Goal: Task Accomplishment & Management: Manage account settings

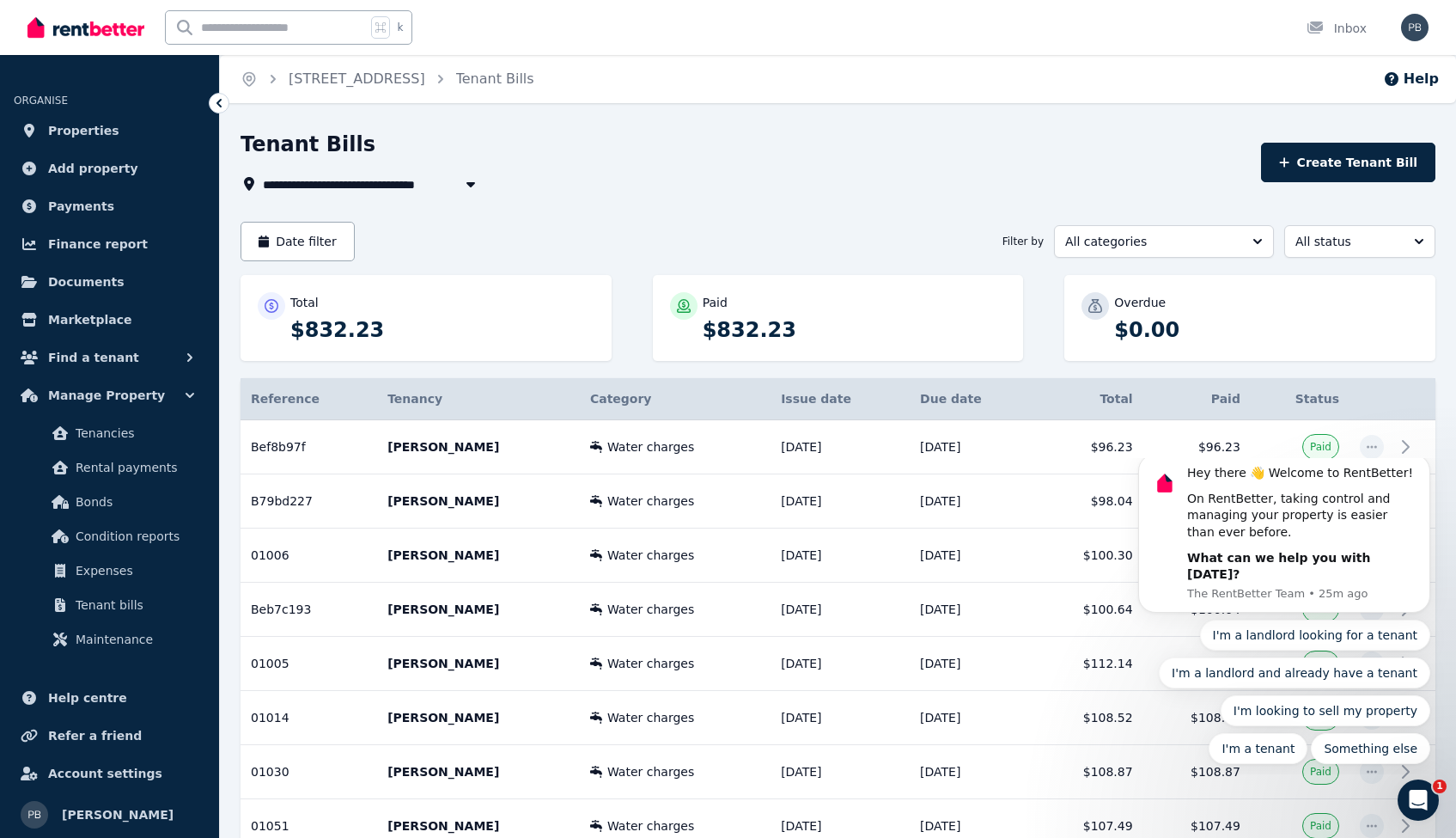
click at [413, 180] on span "[STREET_ADDRESS]" at bounding box center [337, 184] width 150 height 21
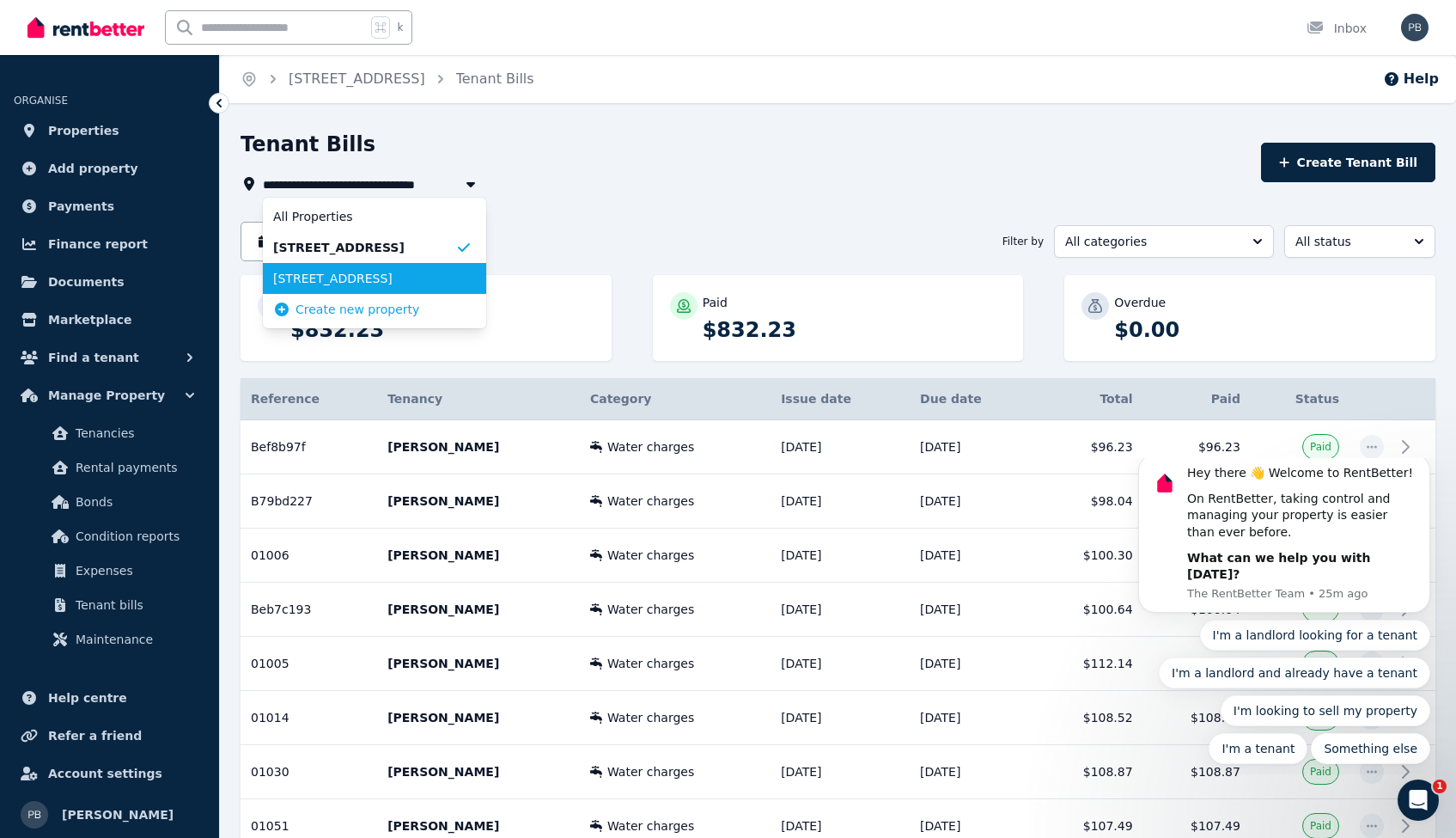
scroll to position [3, 0]
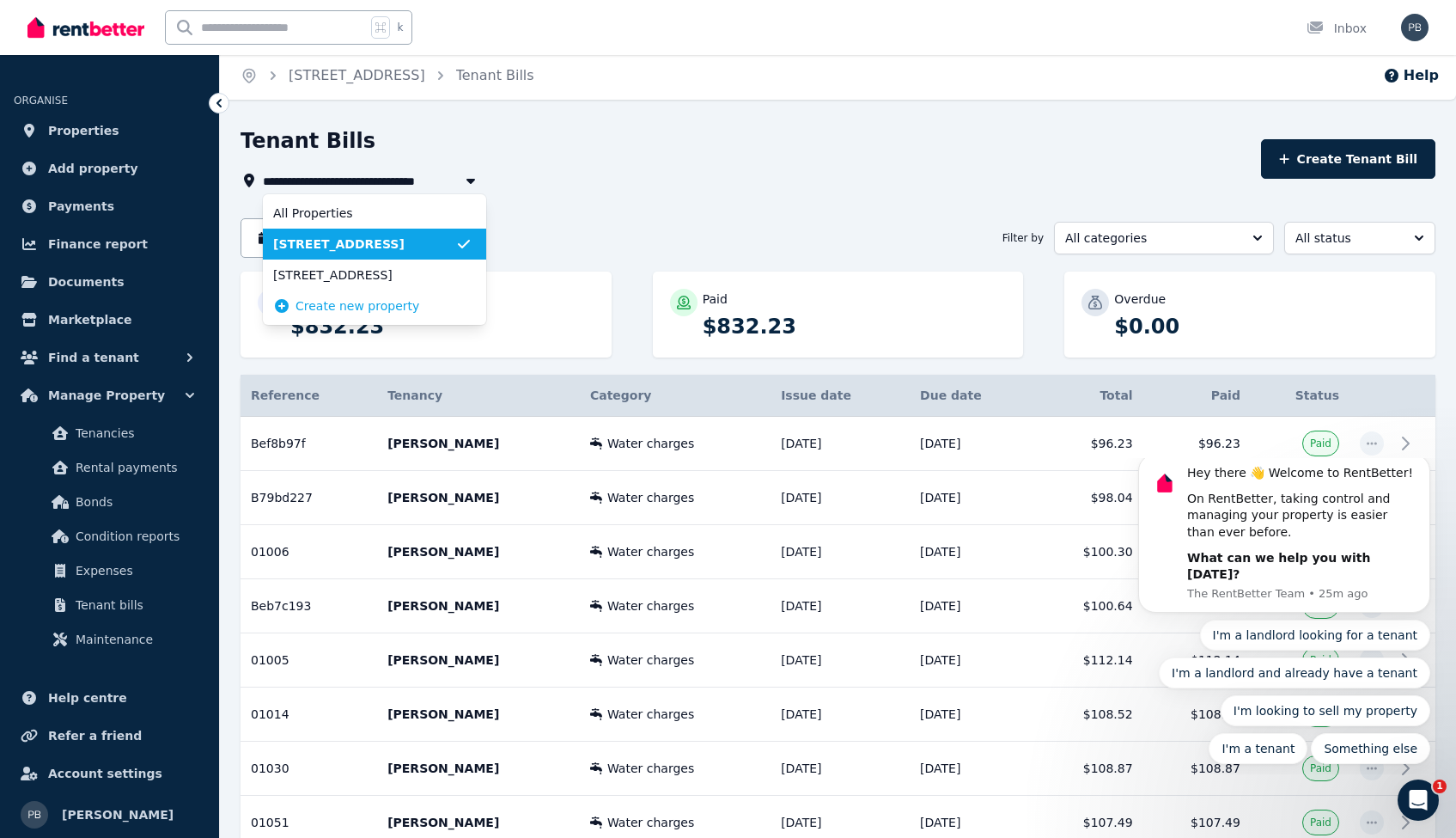
click at [408, 245] on span "[STREET_ADDRESS]" at bounding box center [364, 245] width 182 height 17
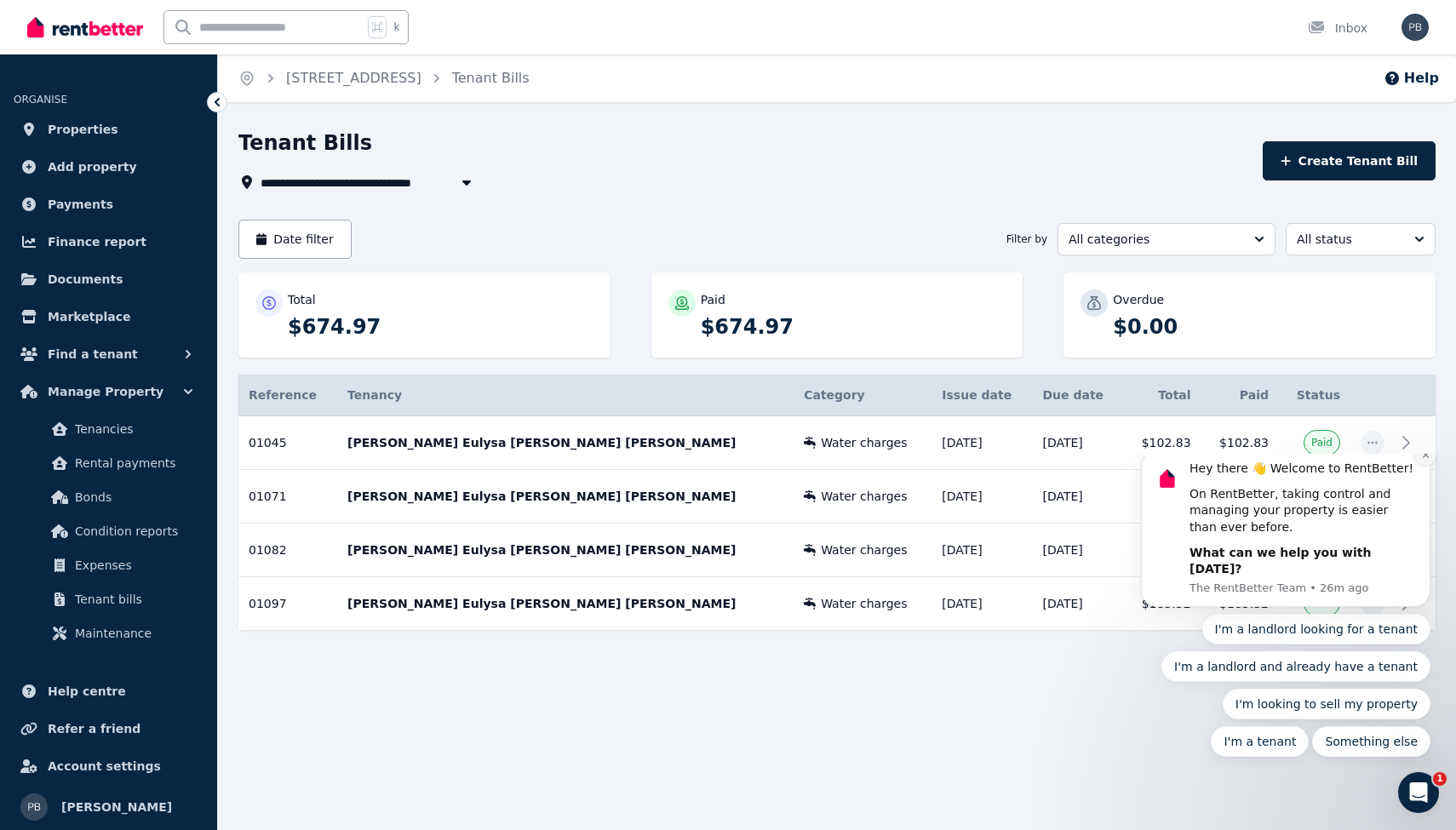
click at [1425, 459] on icon "Dismiss notification" at bounding box center [1425, 454] width 9 height 9
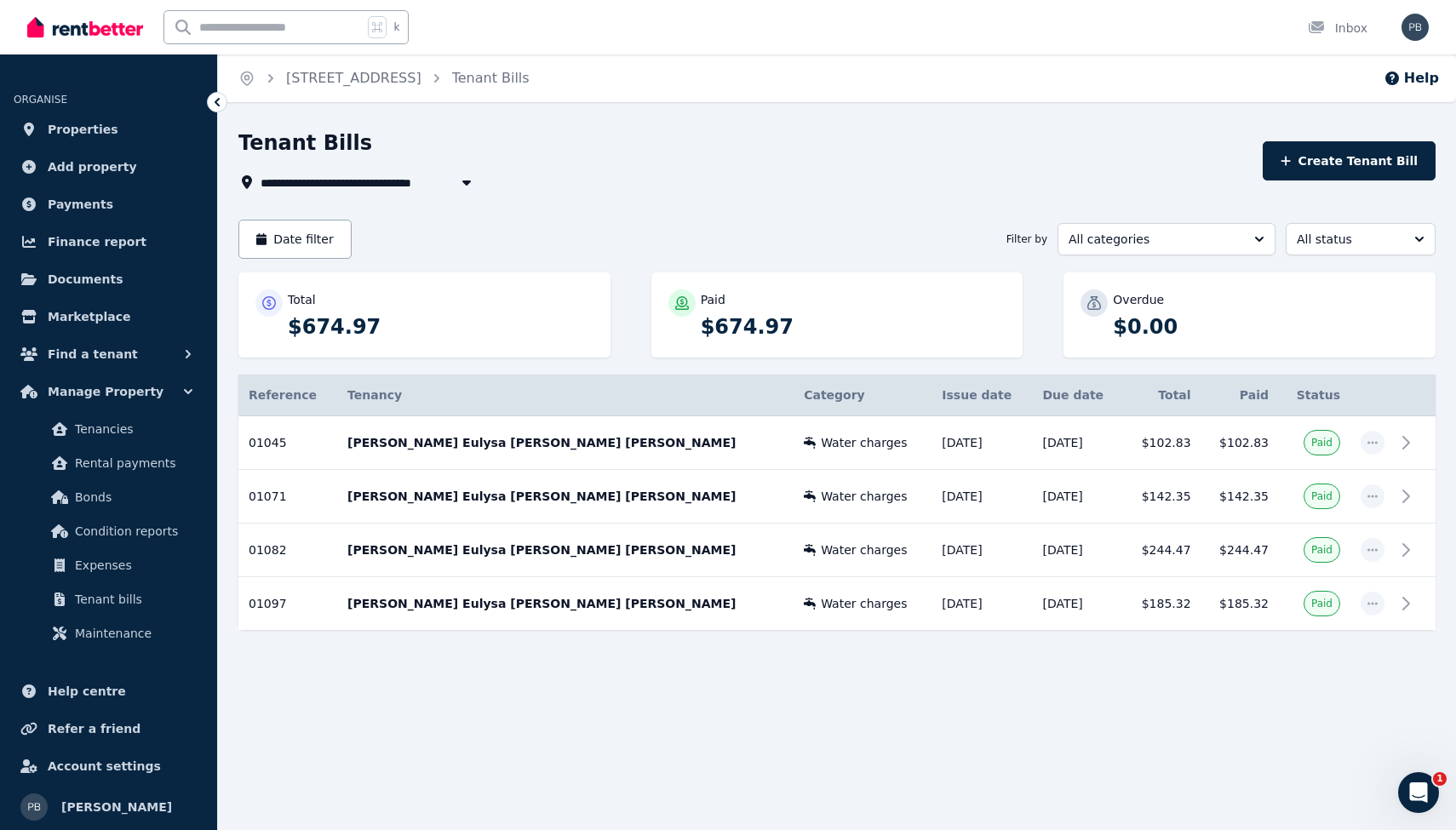
click at [409, 182] on span "[STREET_ADDRESS]" at bounding box center [334, 182] width 149 height 21
type input "**********"
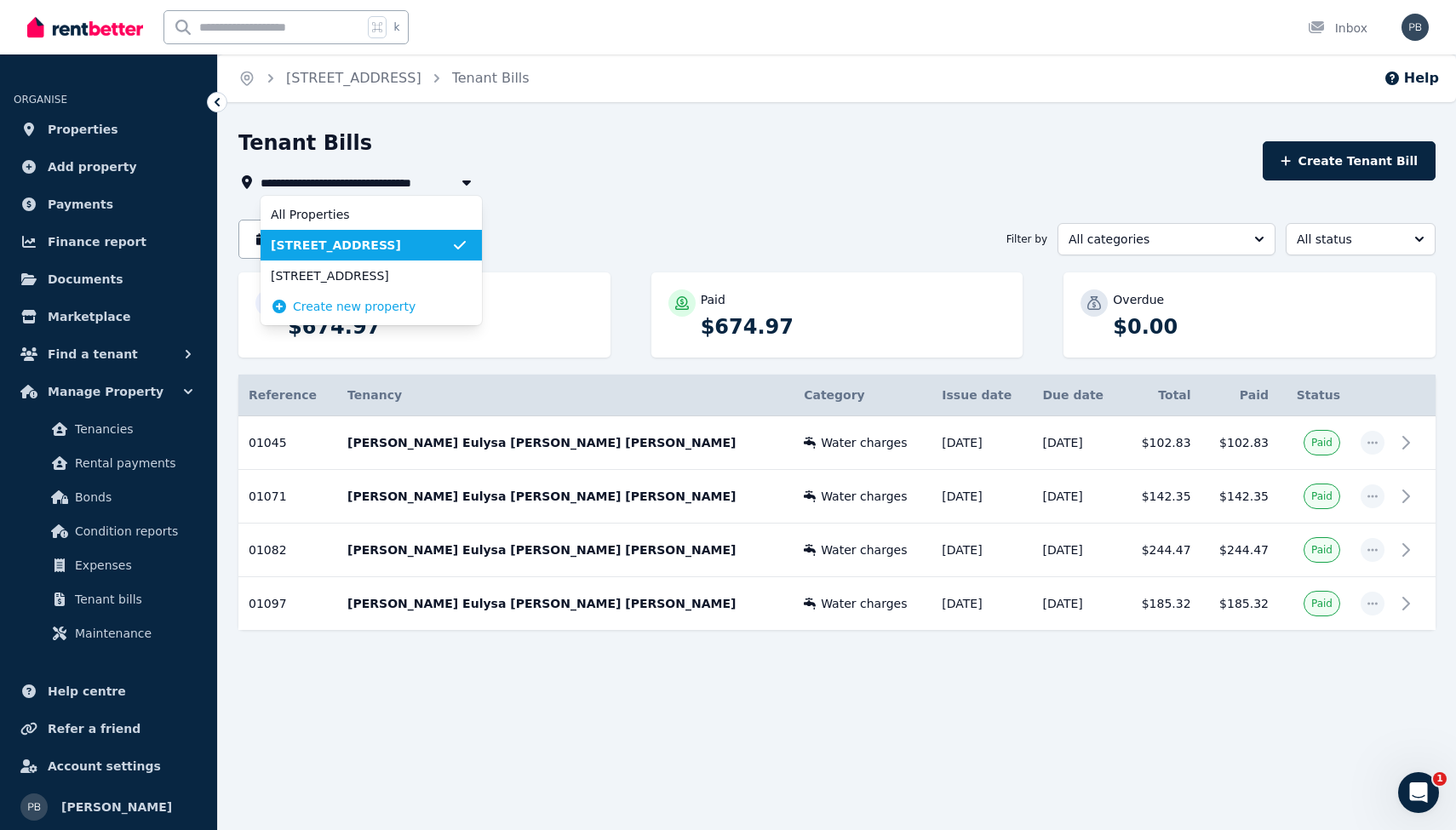
click at [631, 153] on div "Tenant Bills" at bounding box center [746, 146] width 1014 height 33
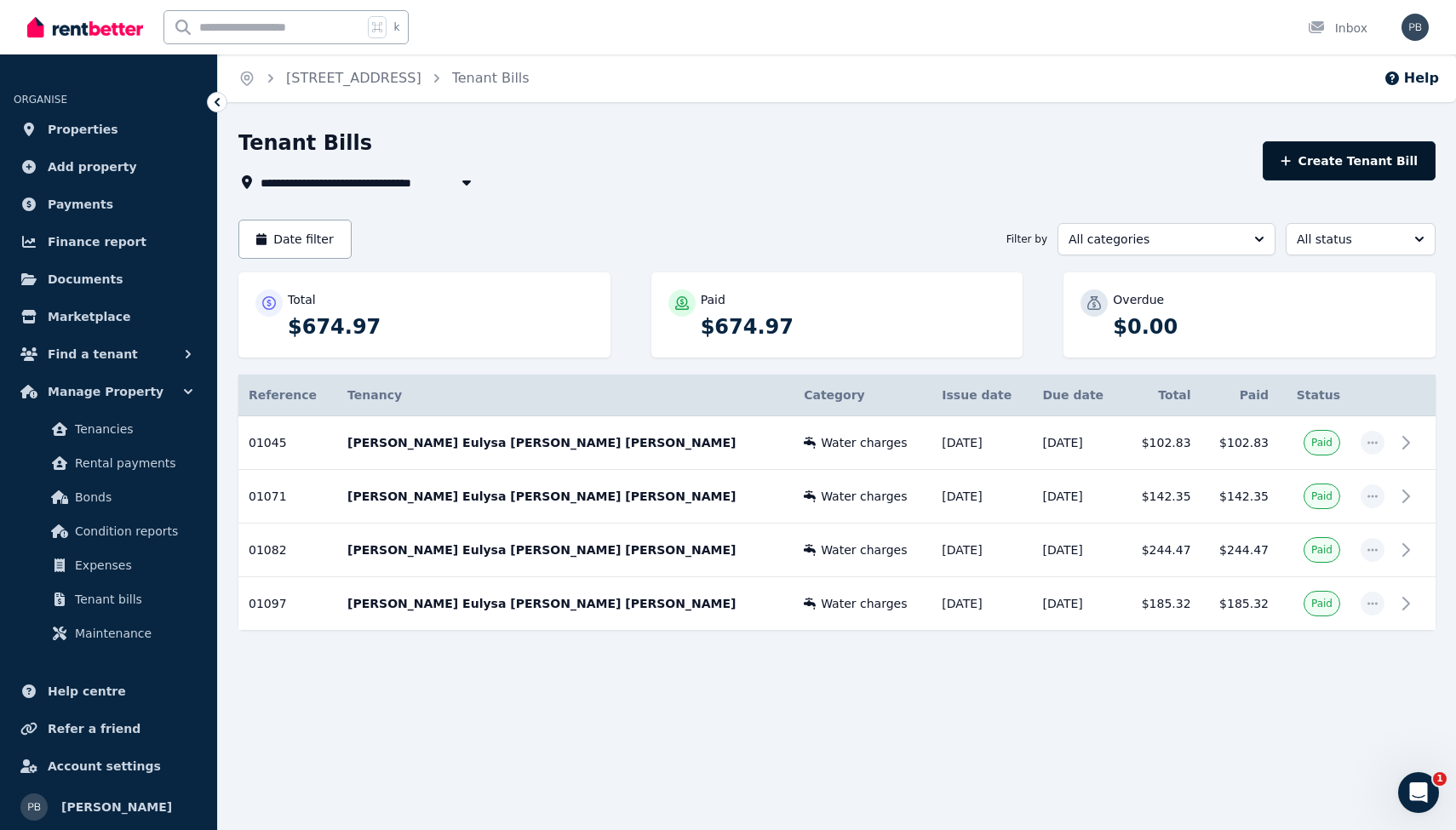
click at [1373, 167] on button "Create Tenant Bill" at bounding box center [1348, 160] width 172 height 39
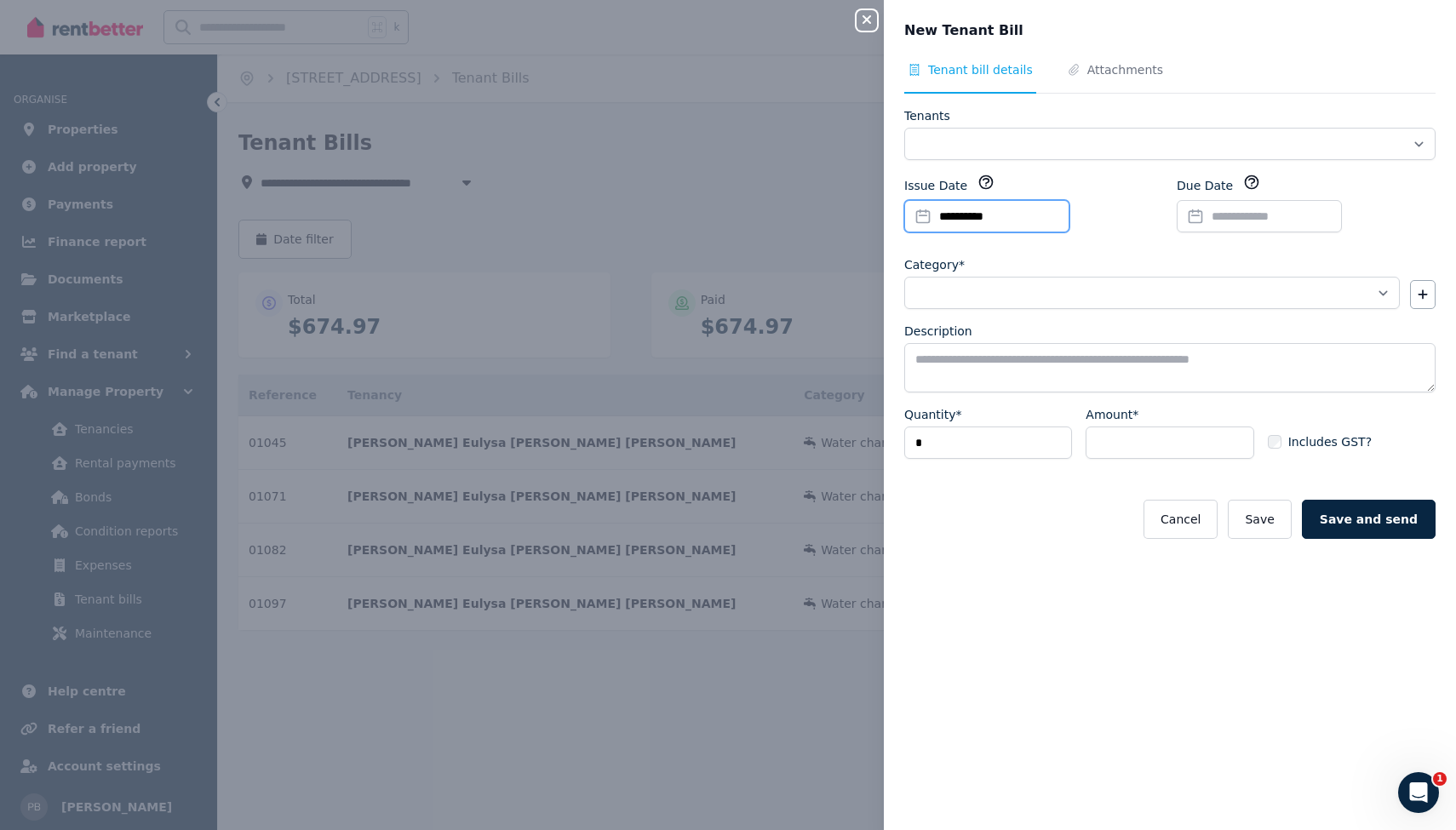
click at [966, 217] on input "**********" at bounding box center [987, 216] width 166 height 33
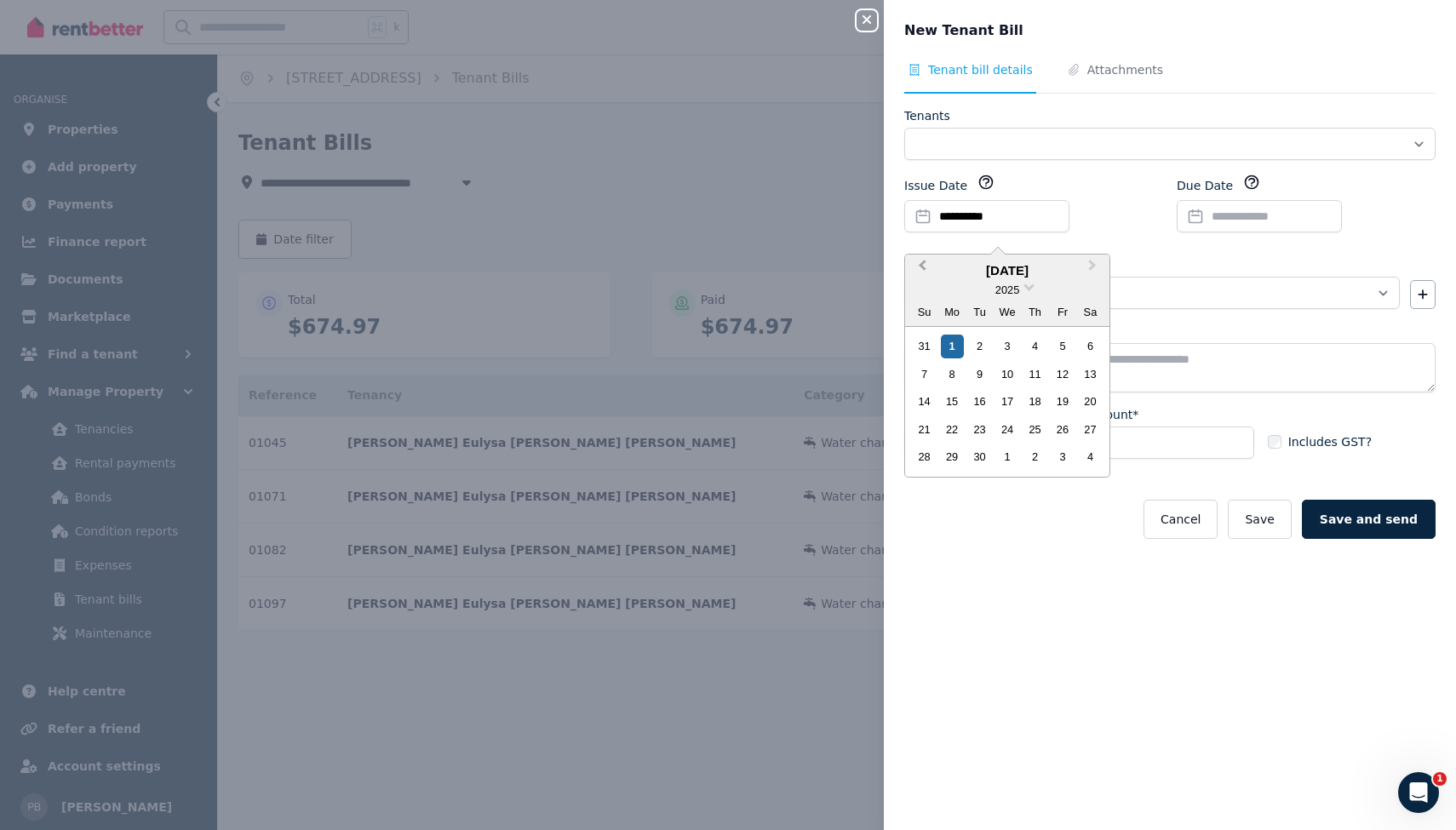
click at [922, 268] on span "Previous Month" at bounding box center [922, 269] width 0 height 26
click at [1006, 429] on div "23" at bounding box center [1006, 429] width 23 height 23
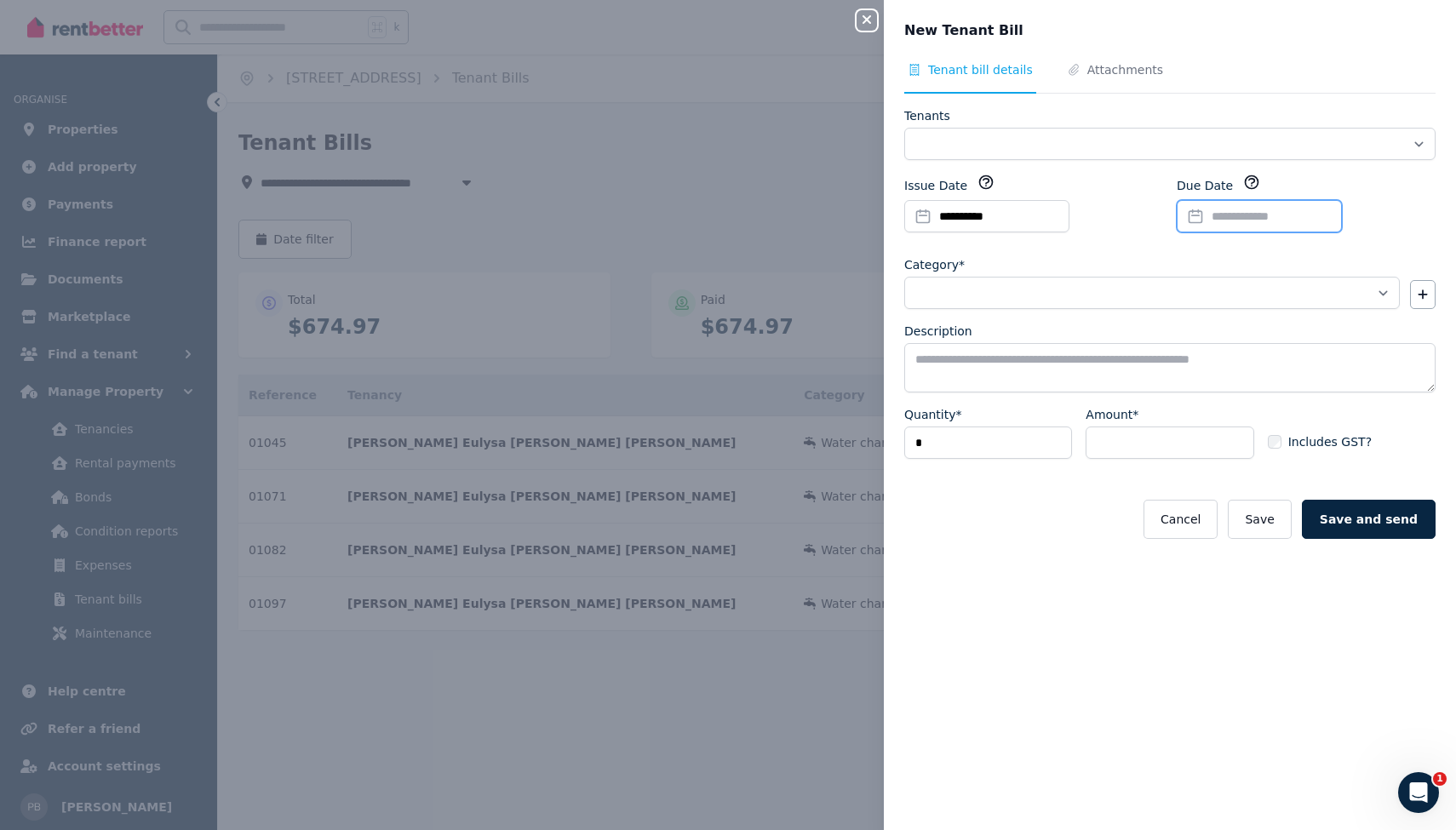
click at [1256, 216] on input "Due Date" at bounding box center [1259, 216] width 166 height 33
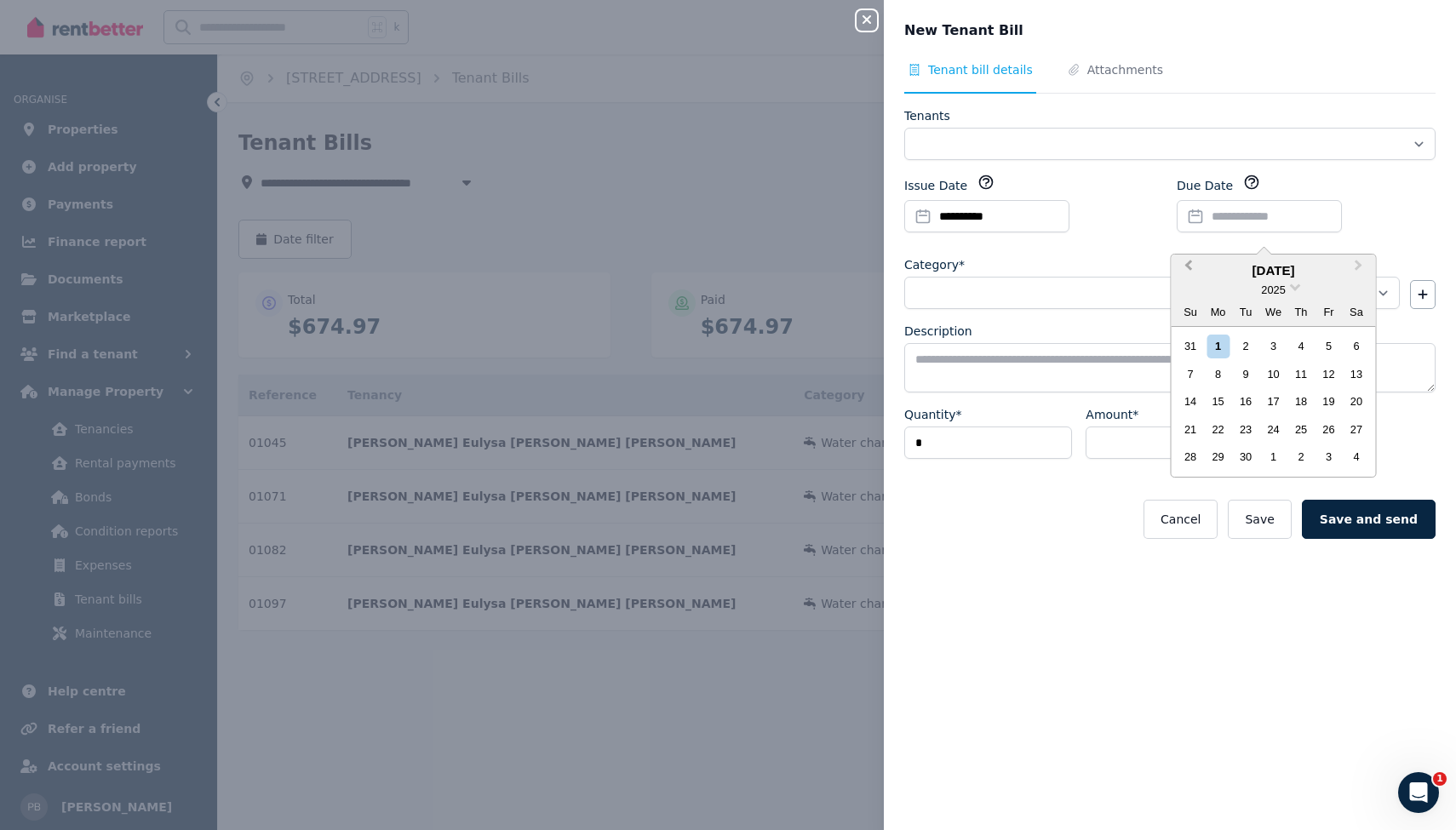
click at [1189, 265] on span "Previous Month" at bounding box center [1189, 269] width 0 height 26
click at [1326, 401] on div "15" at bounding box center [1328, 401] width 23 height 23
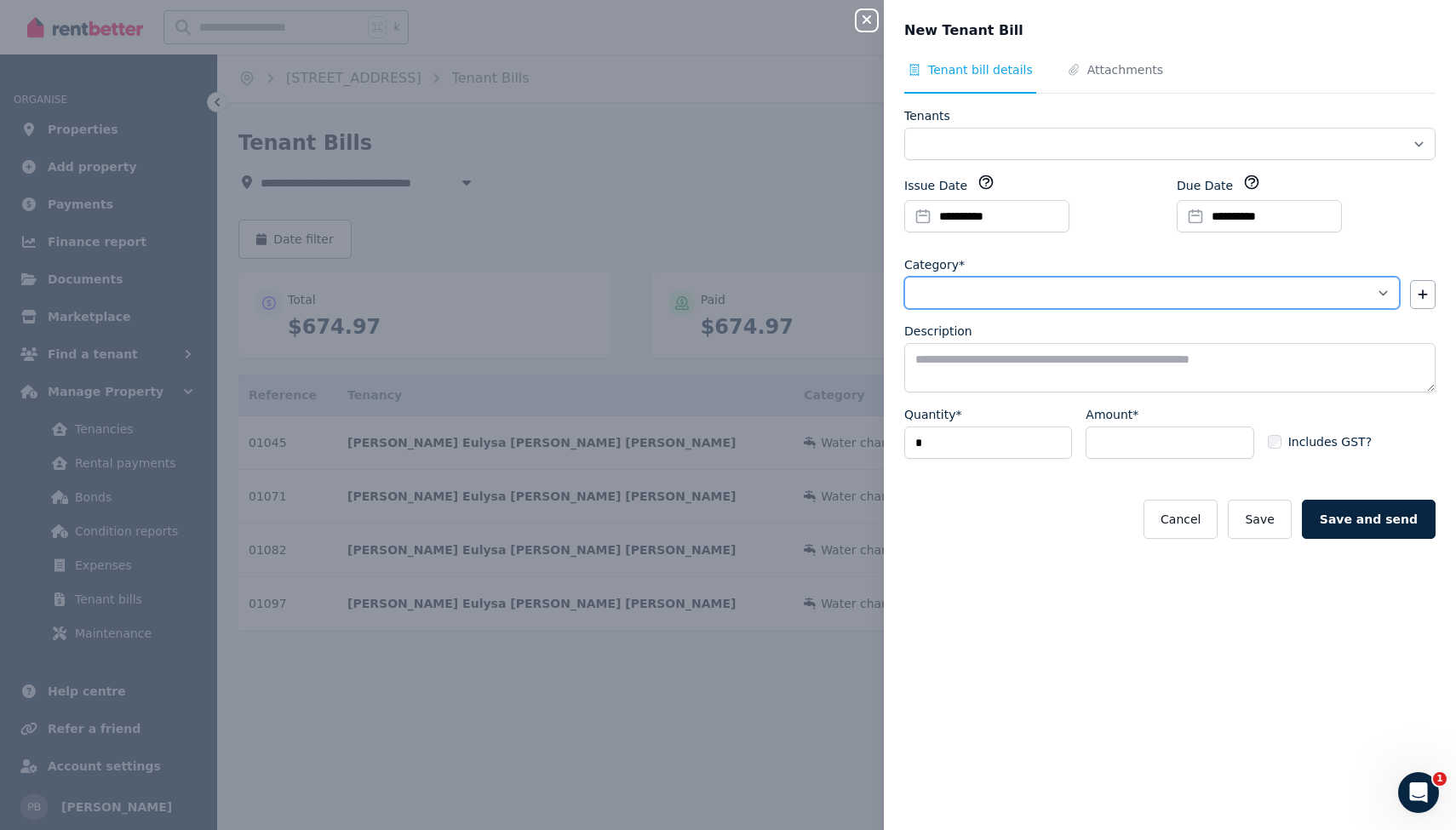
select select "**********"
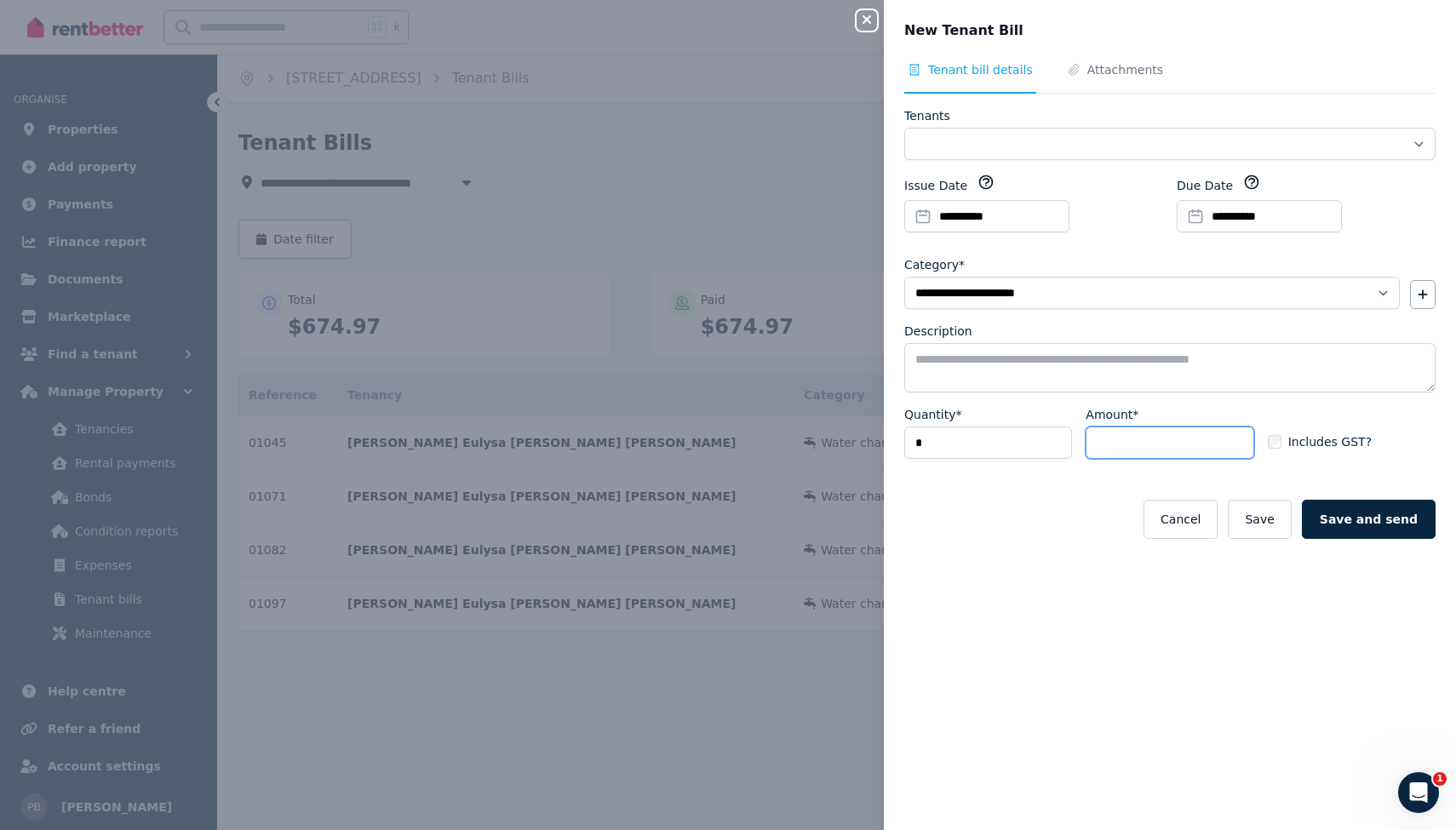
click at [1132, 438] on input "Amount*" at bounding box center [1169, 443] width 168 height 33
type input "******"
click at [1415, 296] on button "button" at bounding box center [1422, 295] width 26 height 29
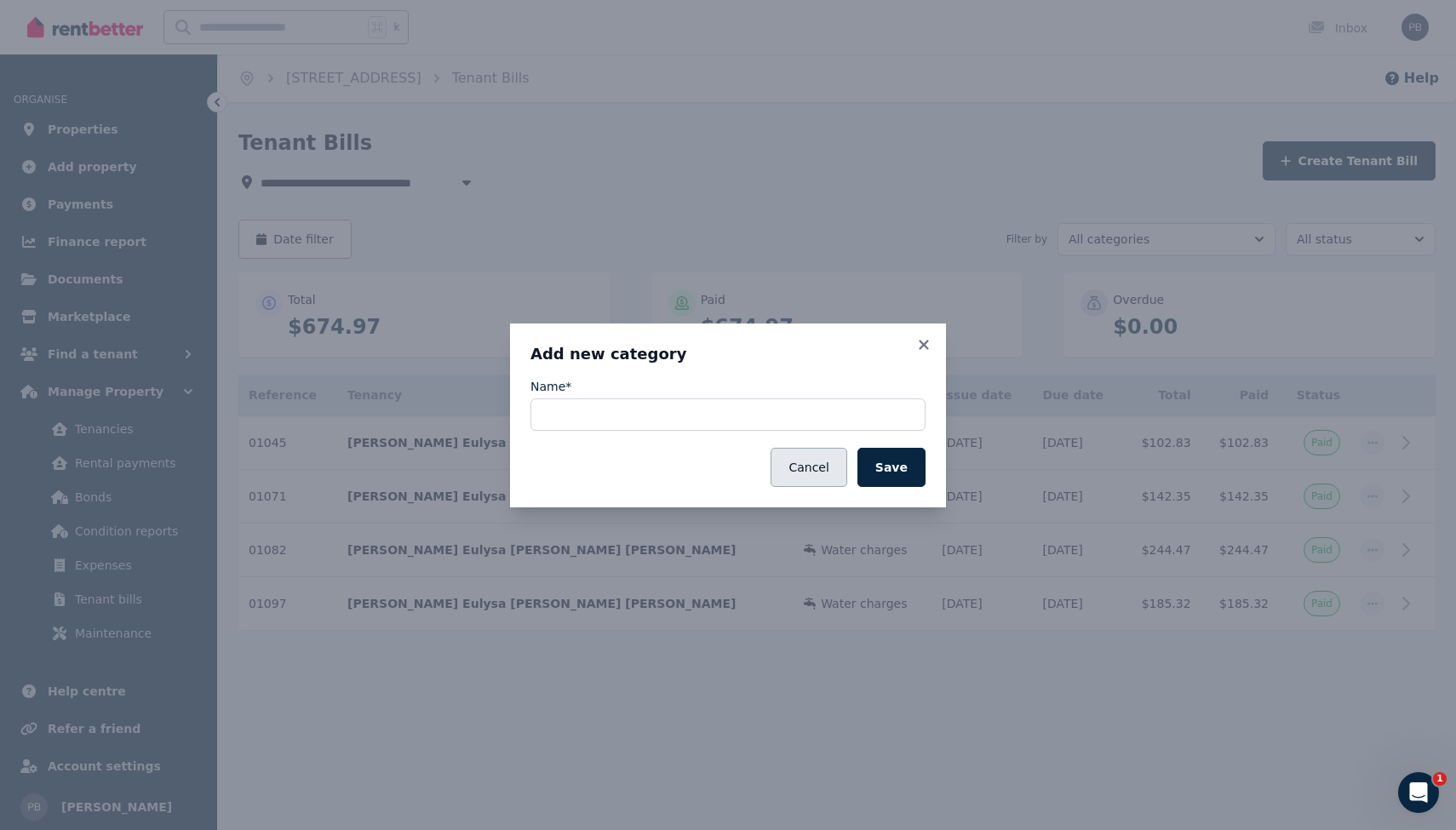
click at [822, 470] on button "Cancel" at bounding box center [809, 466] width 76 height 39
select select "**********"
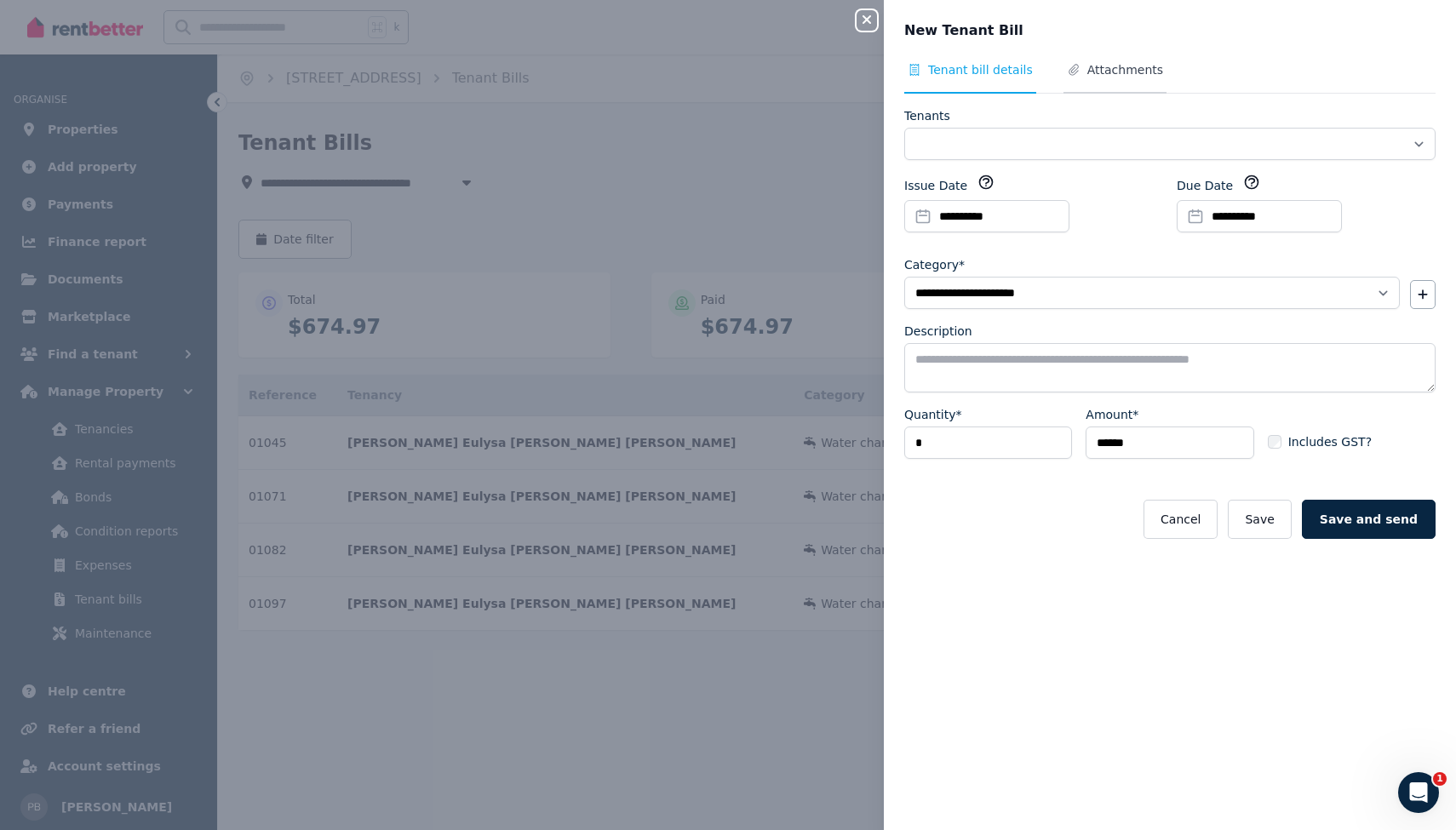
click at [1121, 69] on span "Attachments" at bounding box center [1125, 70] width 76 height 17
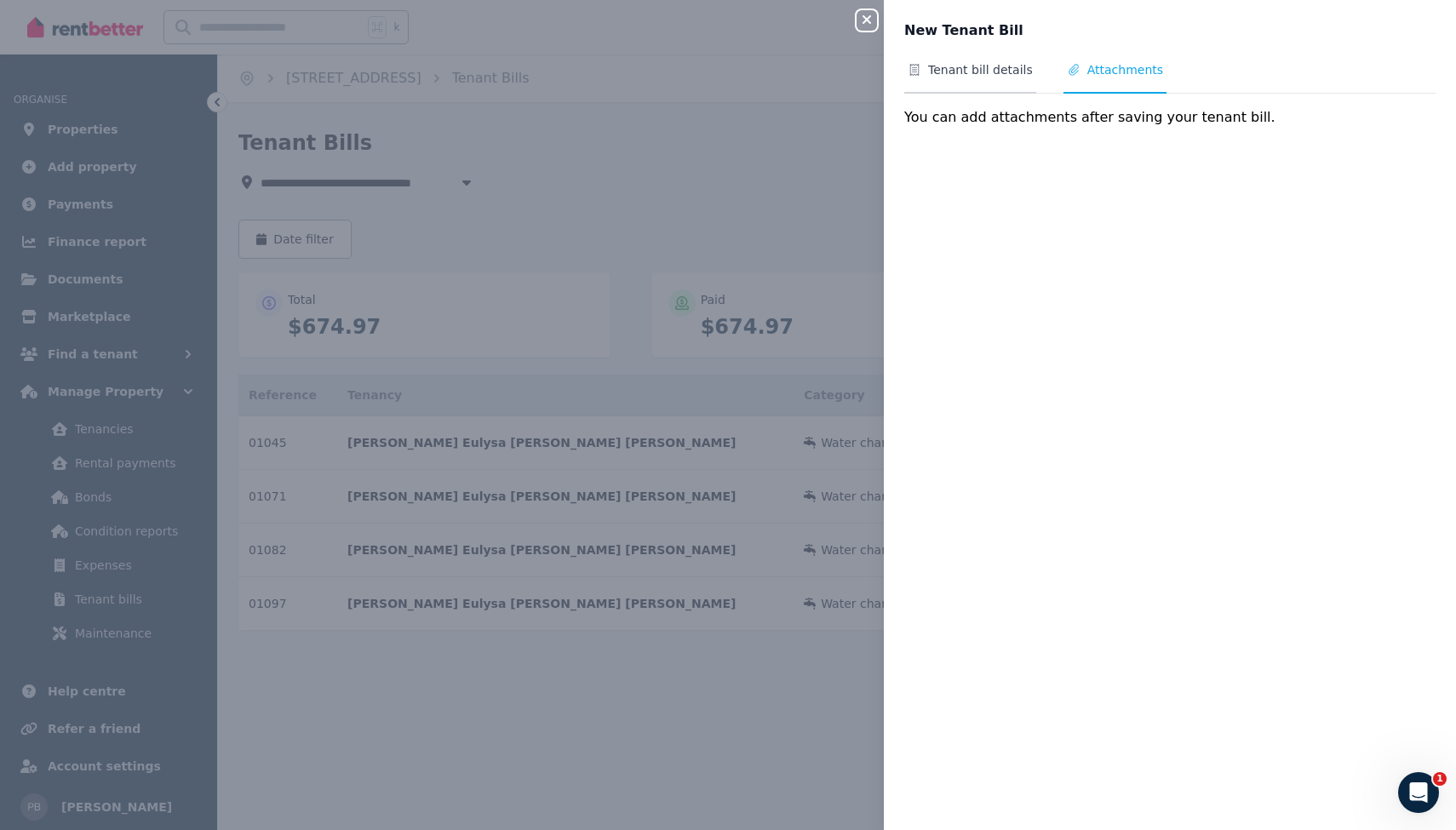
click at [975, 73] on span "Tenant bill details" at bounding box center [979, 70] width 104 height 17
select select "**********"
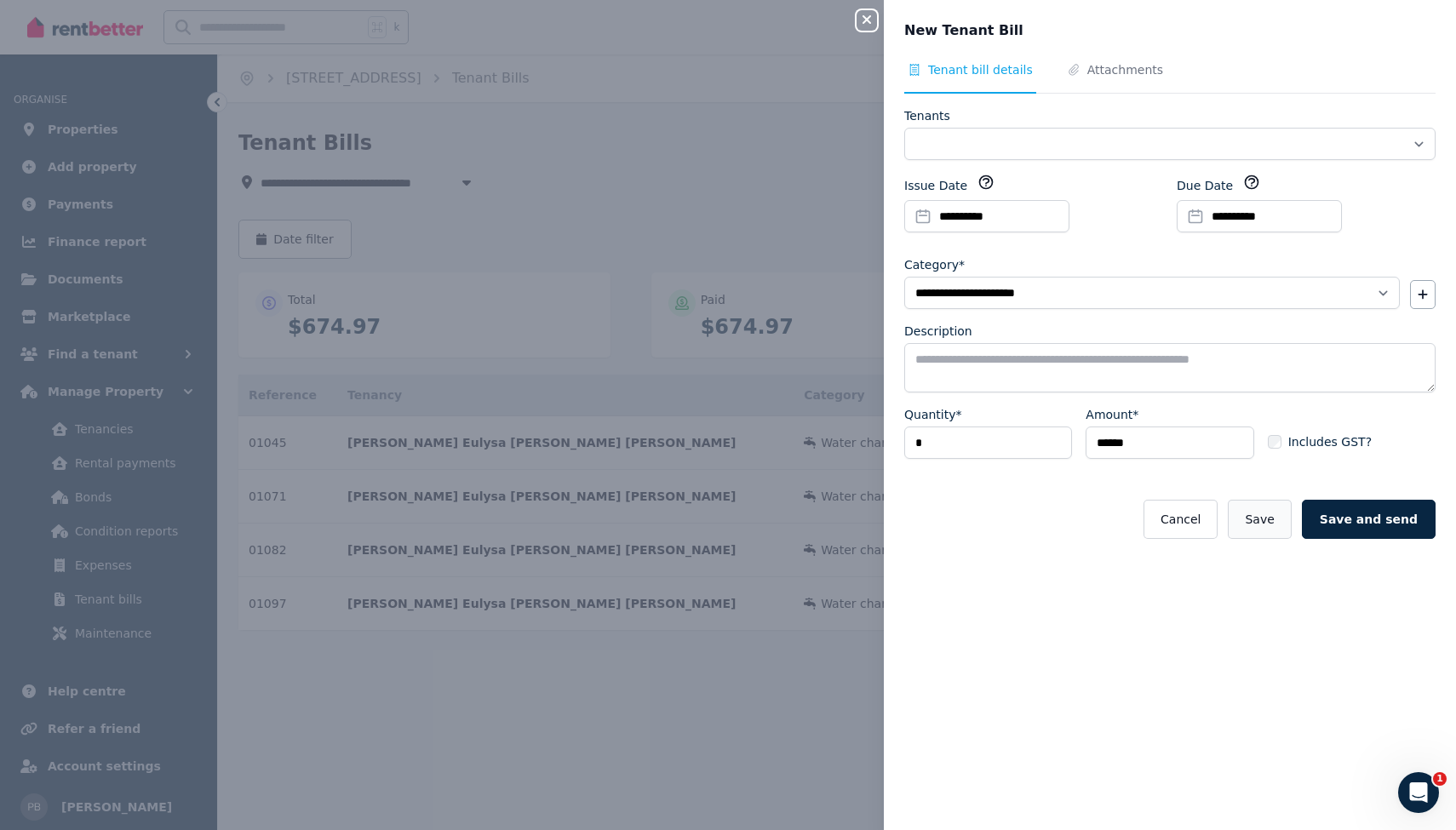
click at [1262, 524] on button "Save" at bounding box center [1259, 519] width 63 height 39
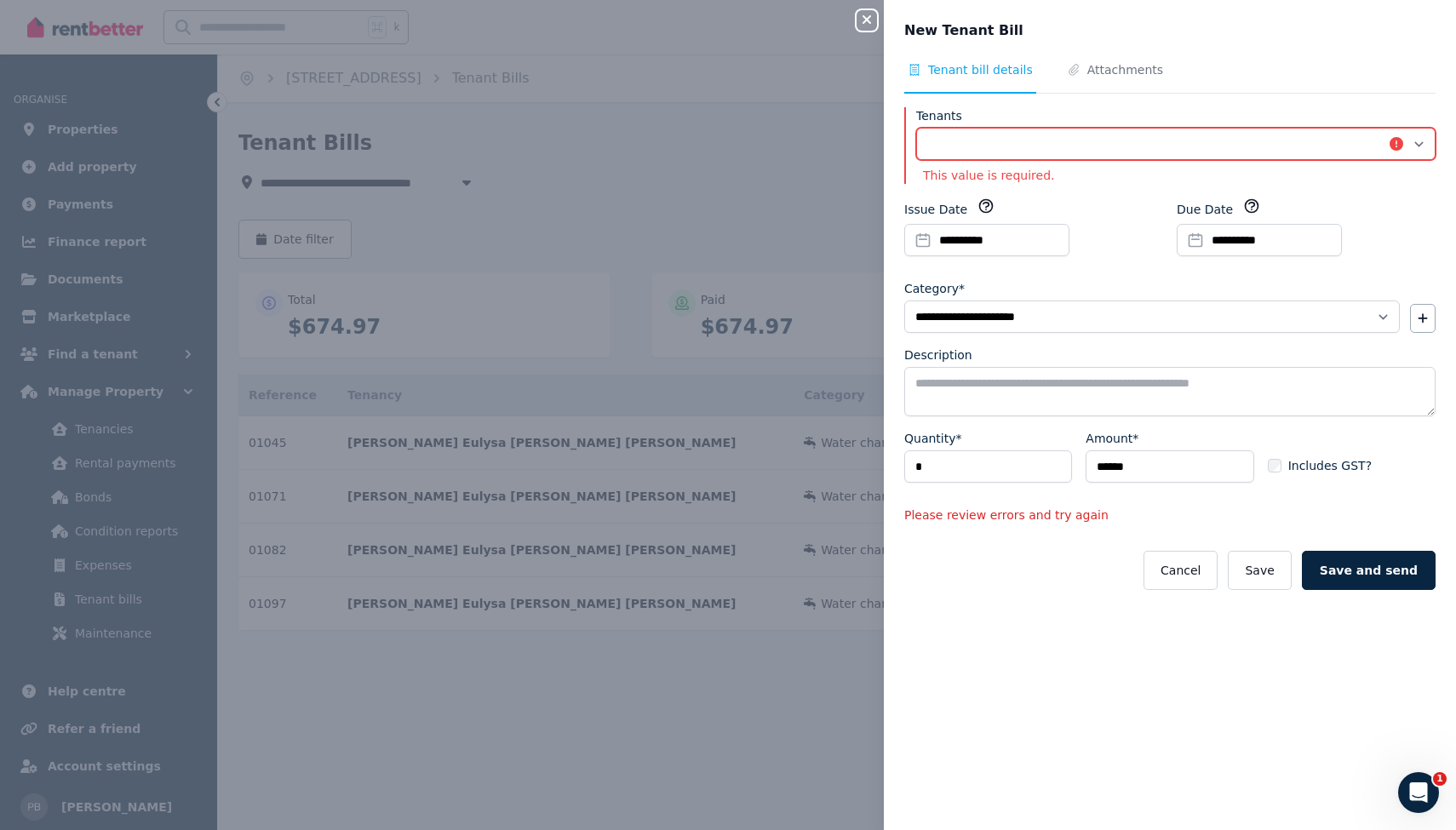
select select "**********"
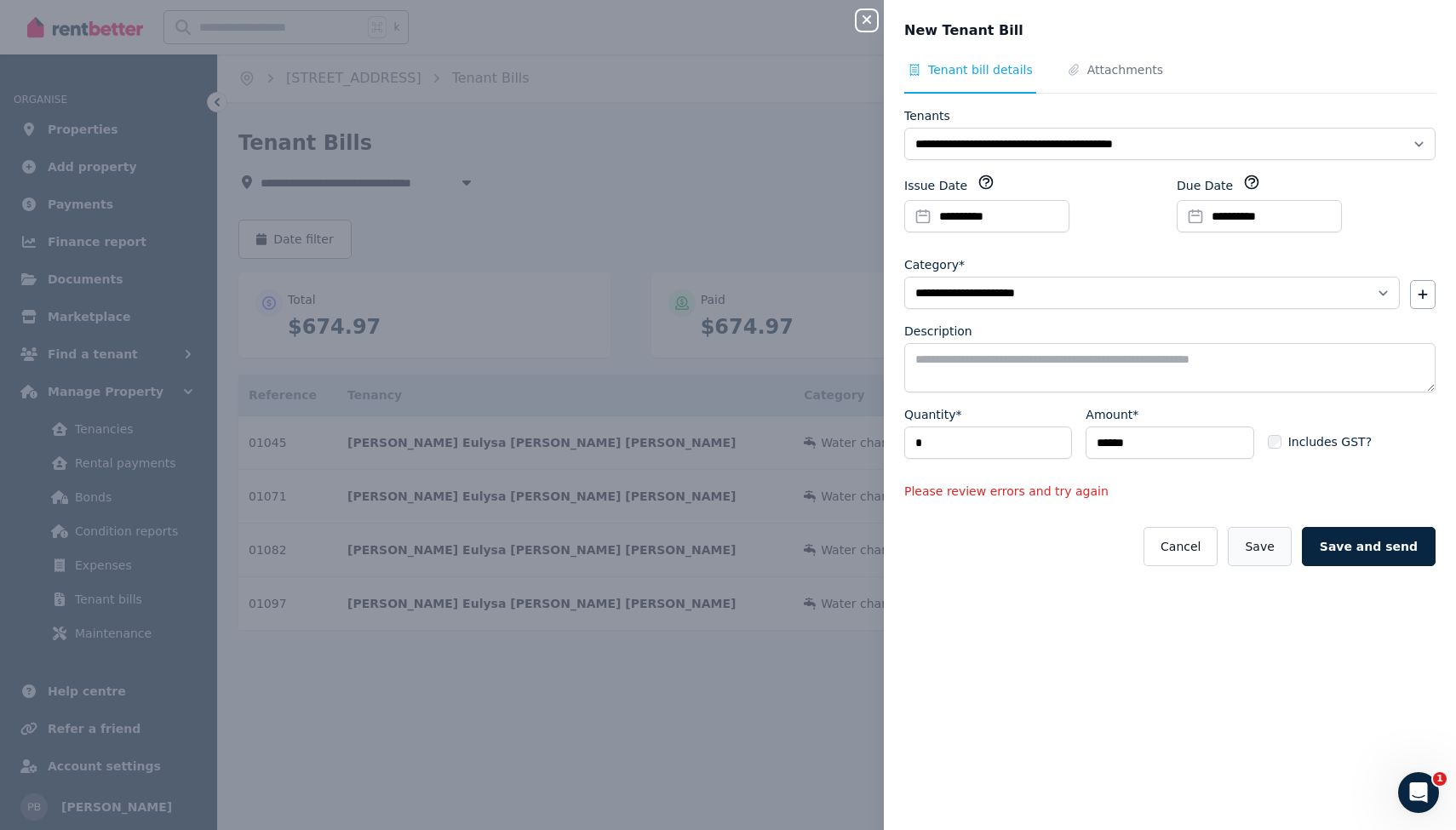
click at [1249, 546] on button "Save" at bounding box center [1259, 546] width 63 height 39
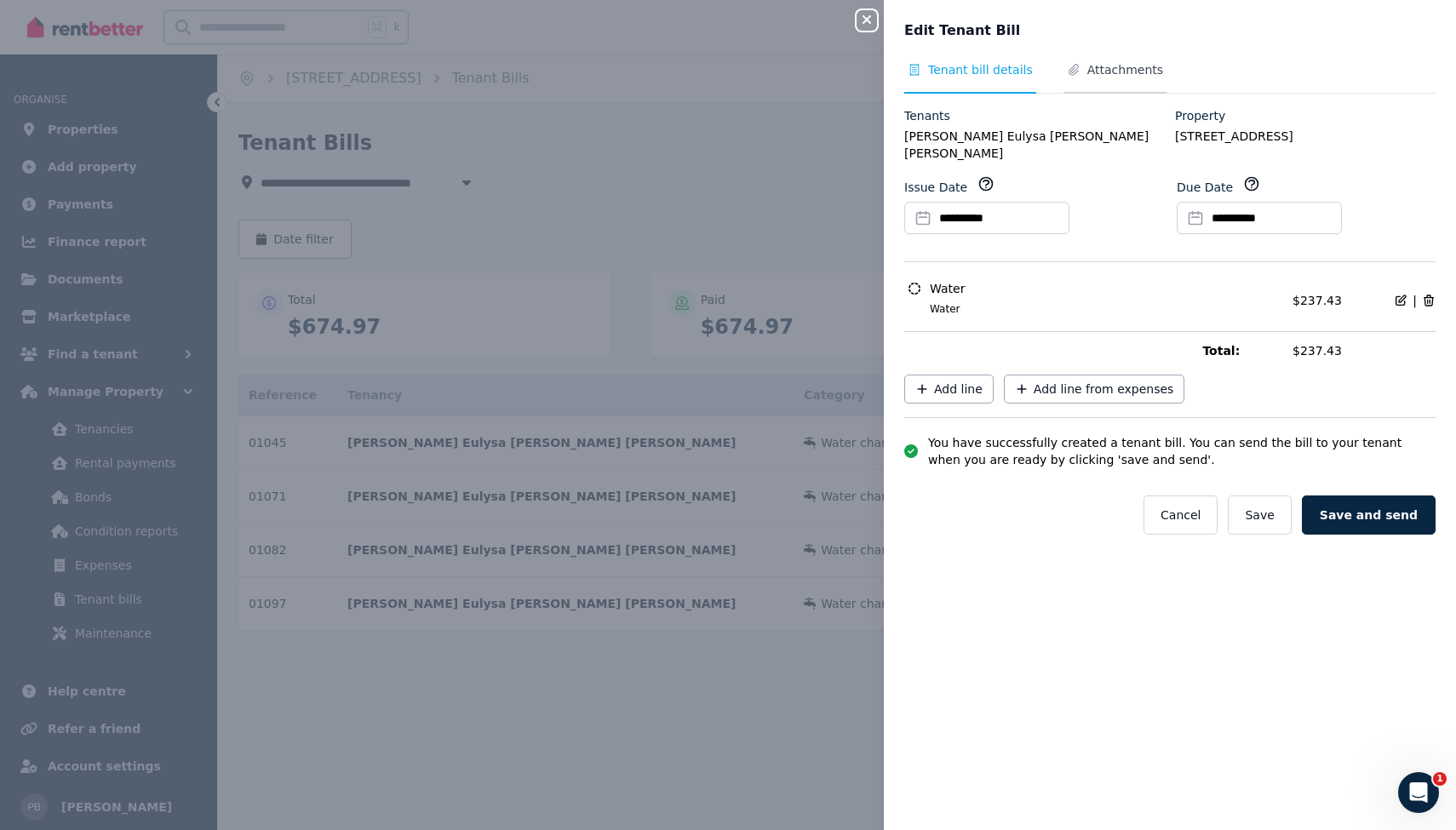
click at [1122, 74] on span "Attachments" at bounding box center [1125, 70] width 76 height 17
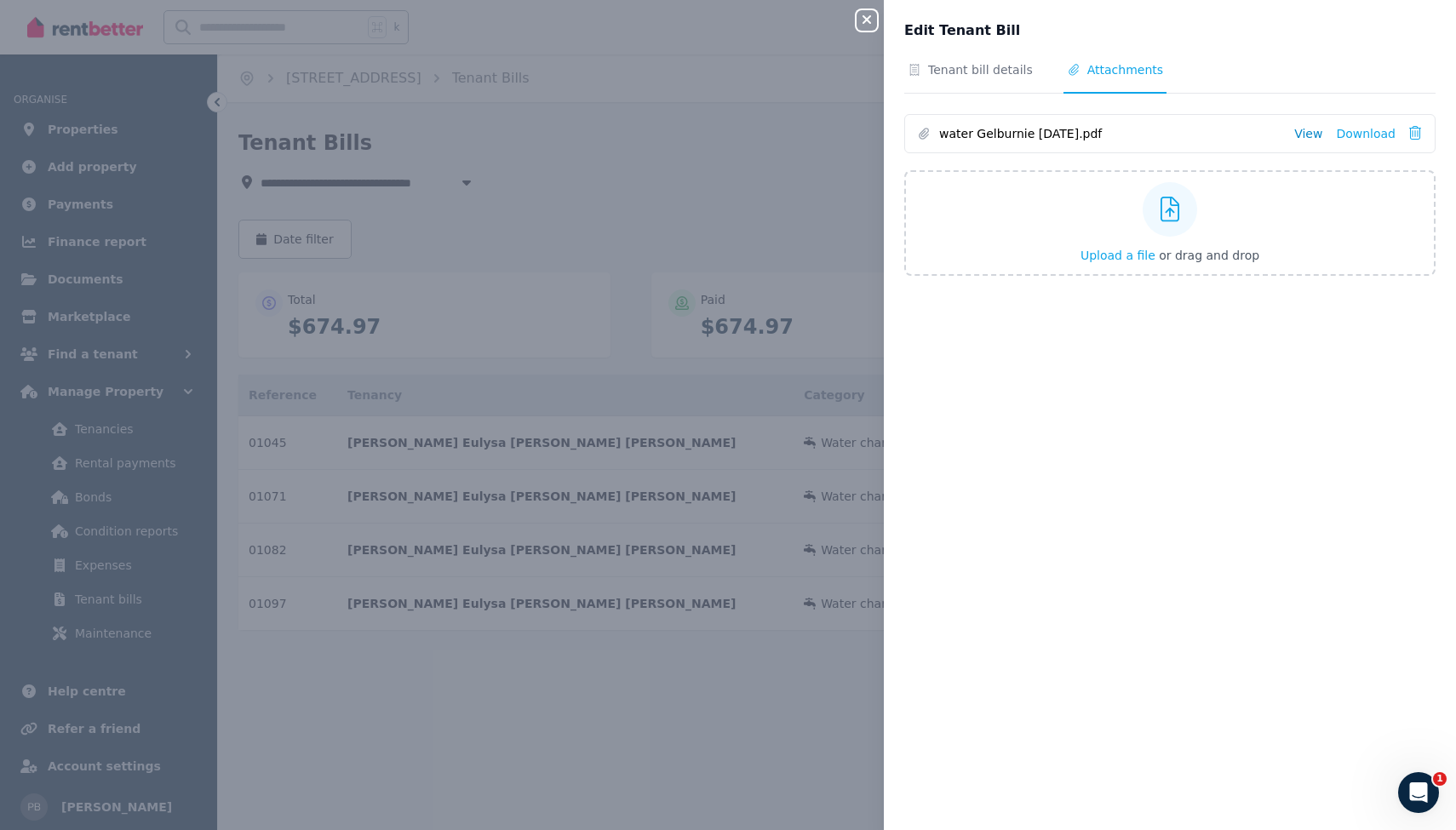
click at [1303, 133] on link "View" at bounding box center [1308, 134] width 28 height 17
click at [998, 71] on span "Tenant bill details" at bounding box center [979, 70] width 104 height 17
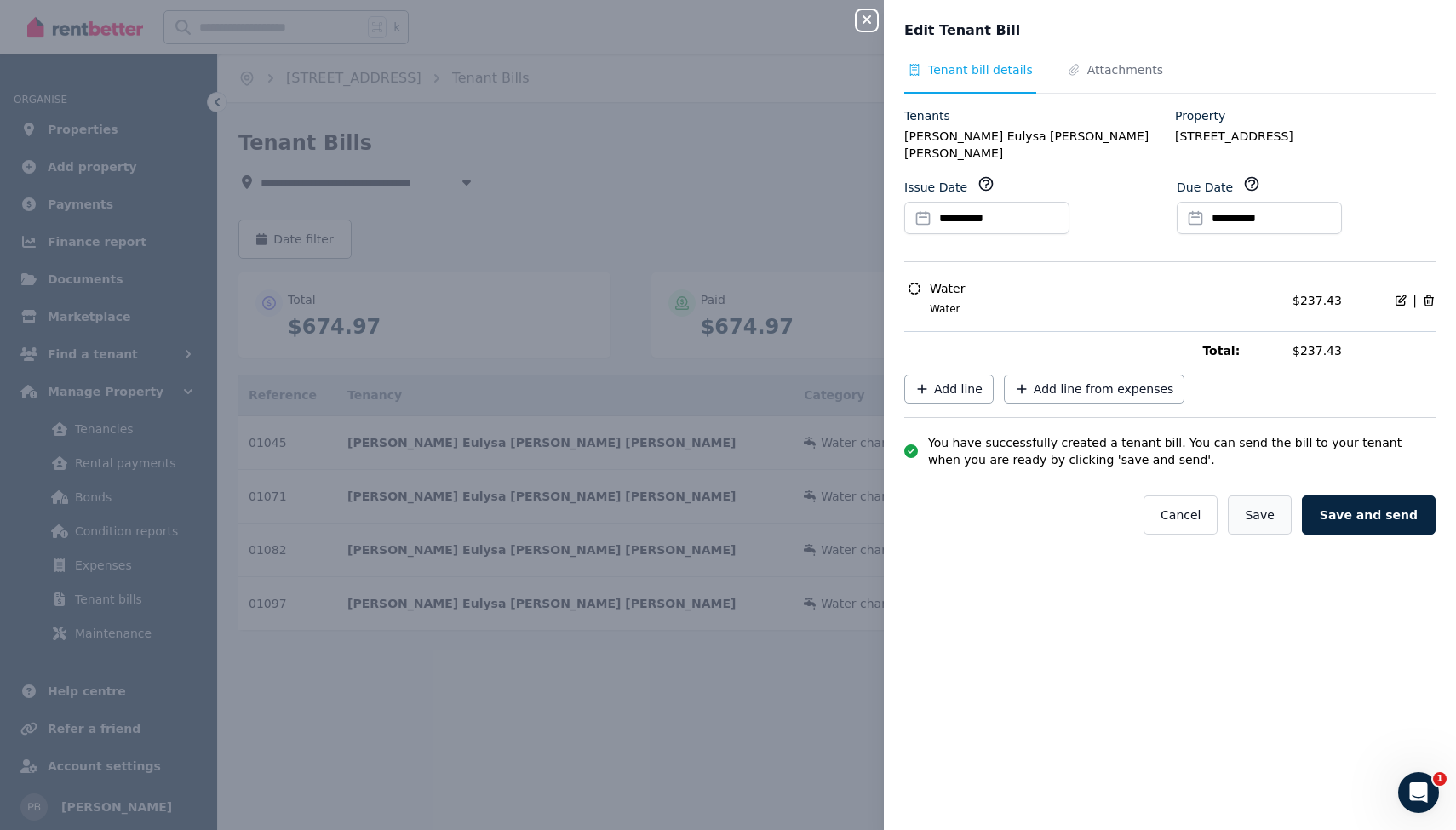
click at [1265, 500] on button "Save" at bounding box center [1259, 515] width 63 height 39
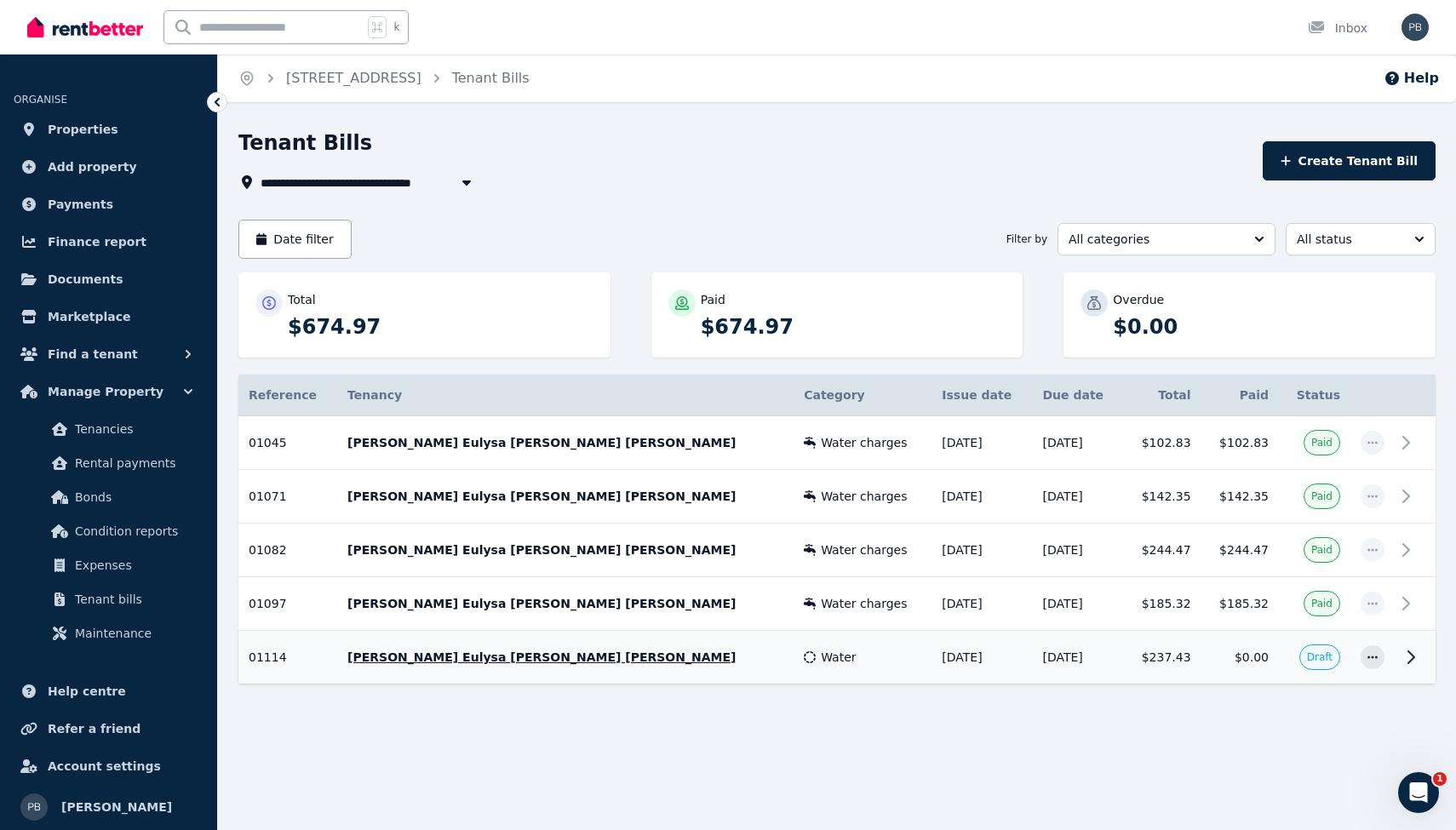
click at [612, 655] on p "[PERSON_NAME] Eulysa [PERSON_NAME] [PERSON_NAME]" at bounding box center [566, 657] width 436 height 17
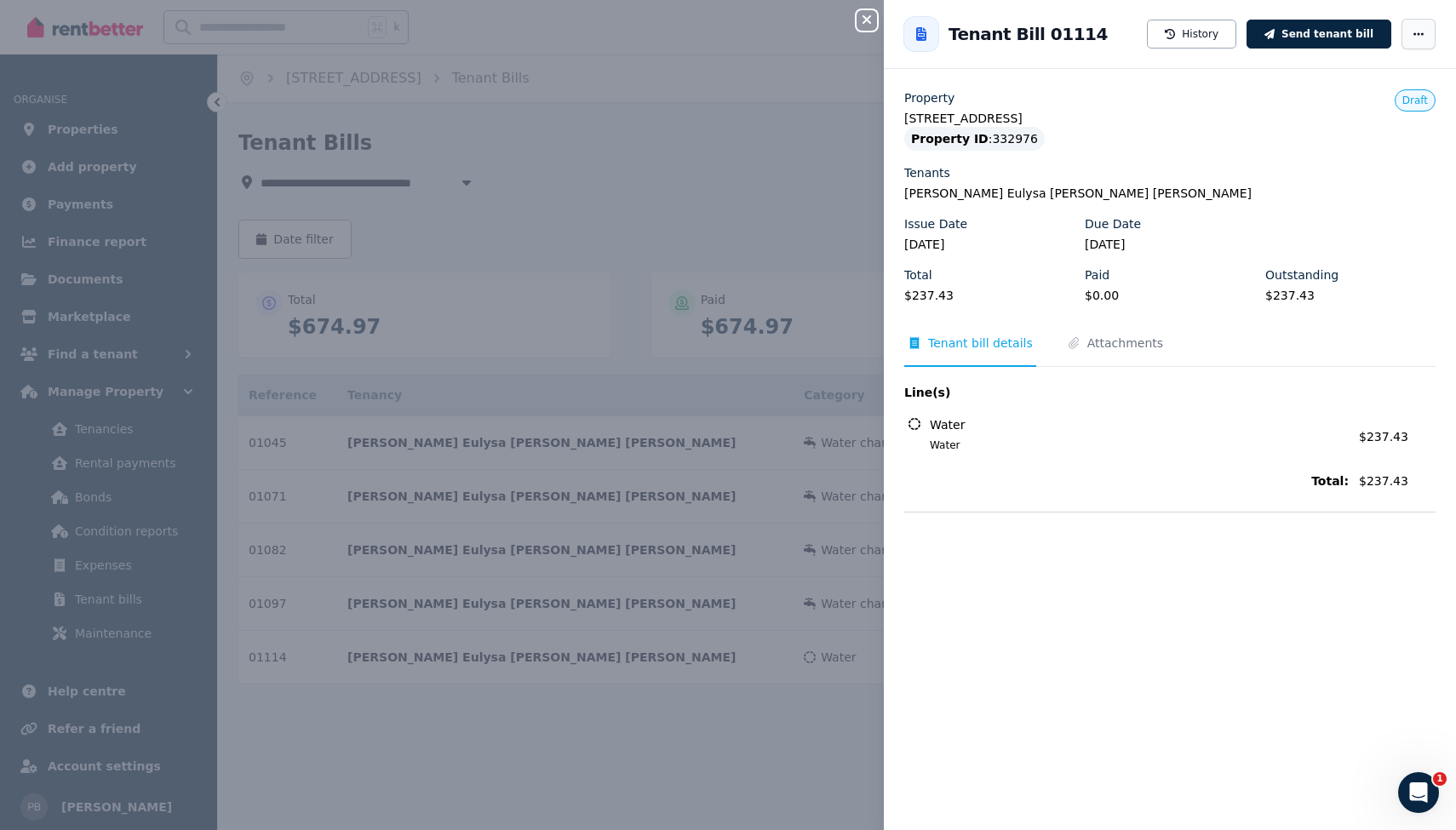
click at [1411, 37] on icon "button" at bounding box center [1418, 34] width 14 height 12
click at [1360, 155] on span "Edit tenant bill" at bounding box center [1367, 152] width 109 height 21
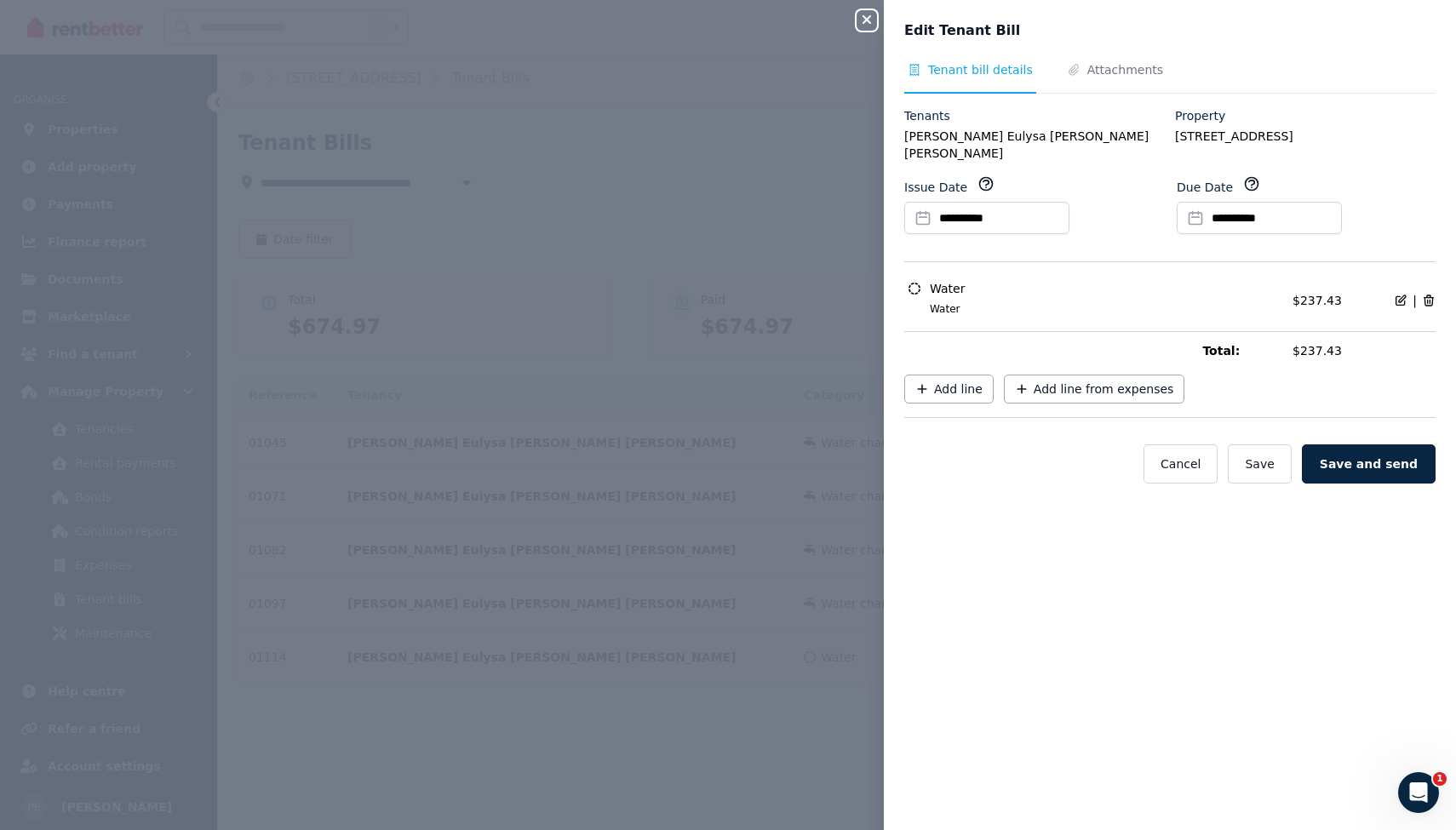
click at [1397, 296] on icon at bounding box center [1401, 300] width 9 height 9
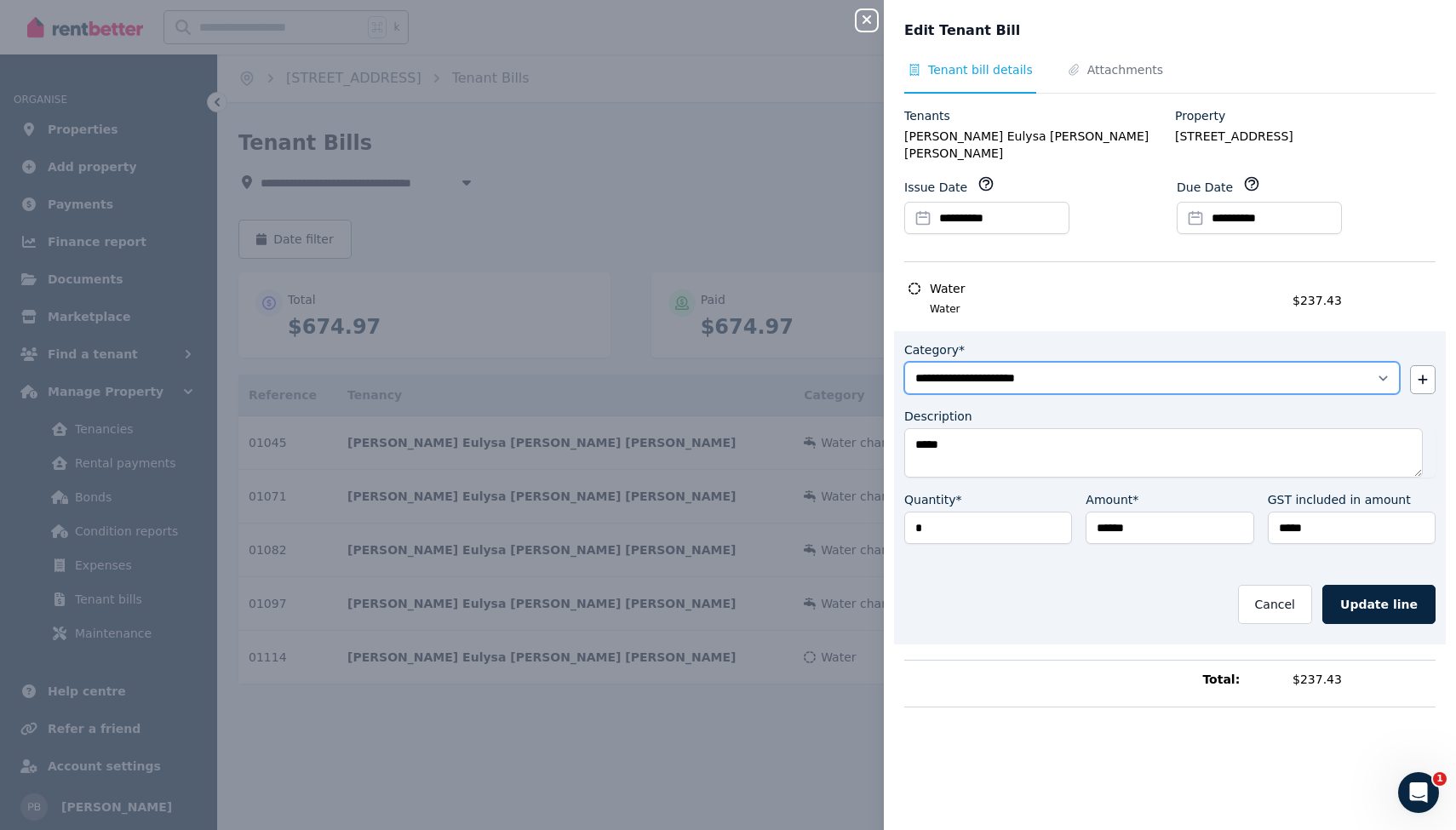
select select "**********"
click at [1377, 584] on button "Update line" at bounding box center [1378, 603] width 113 height 39
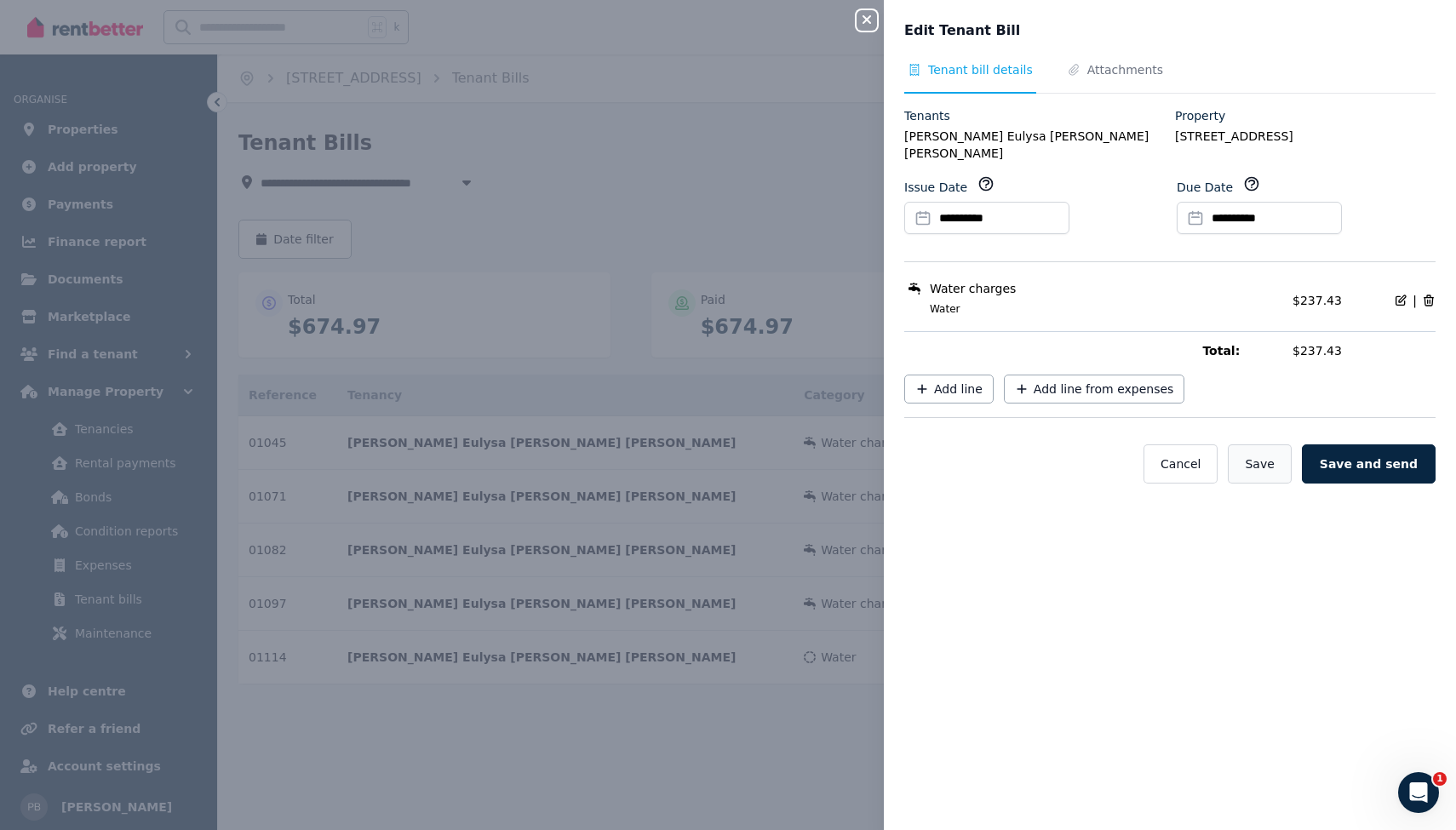
click at [1258, 452] on button "Save" at bounding box center [1259, 463] width 63 height 39
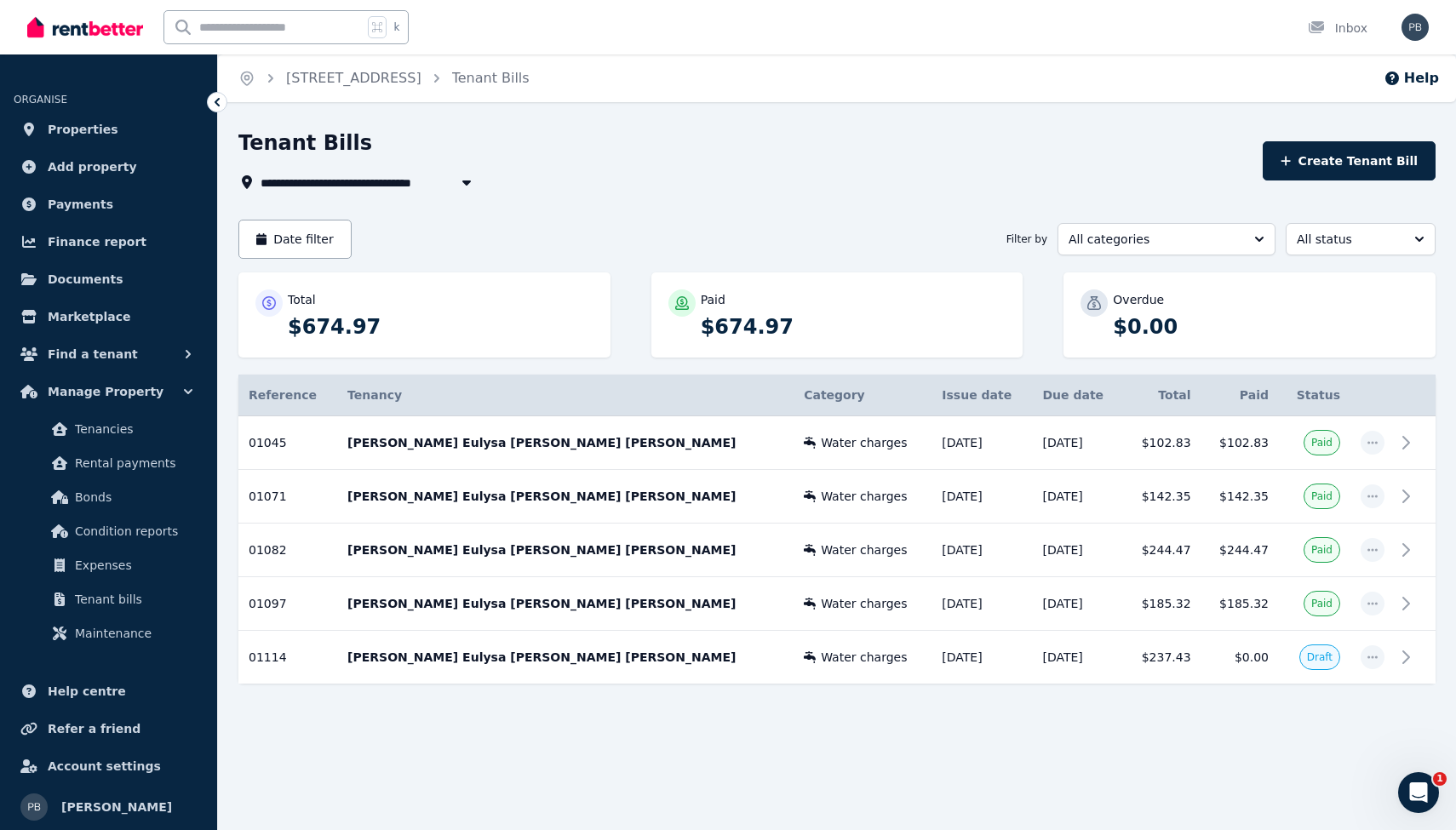
click at [409, 180] on span "[STREET_ADDRESS]" at bounding box center [334, 182] width 149 height 21
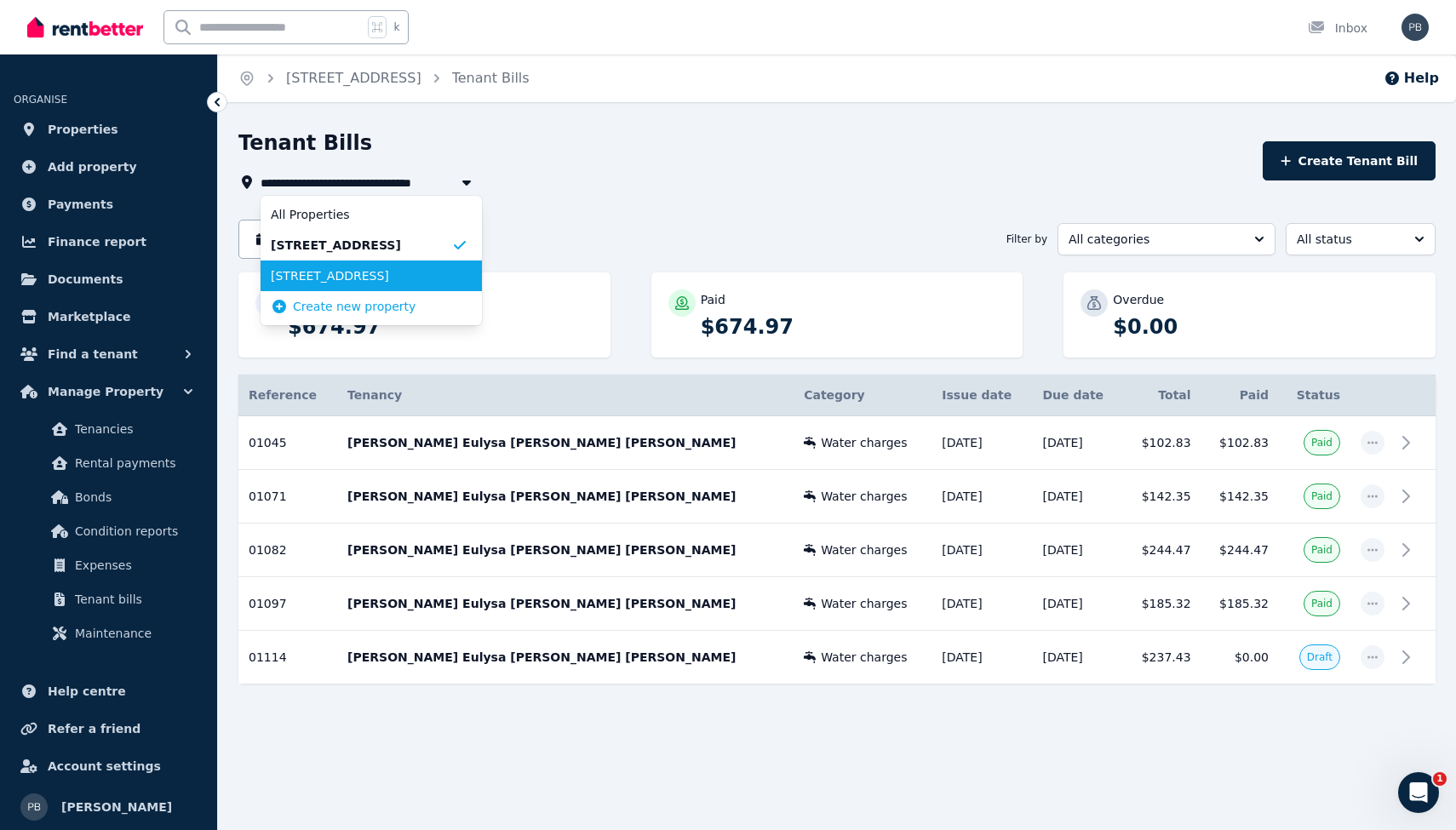
click at [403, 277] on span "[STREET_ADDRESS]" at bounding box center [360, 276] width 180 height 17
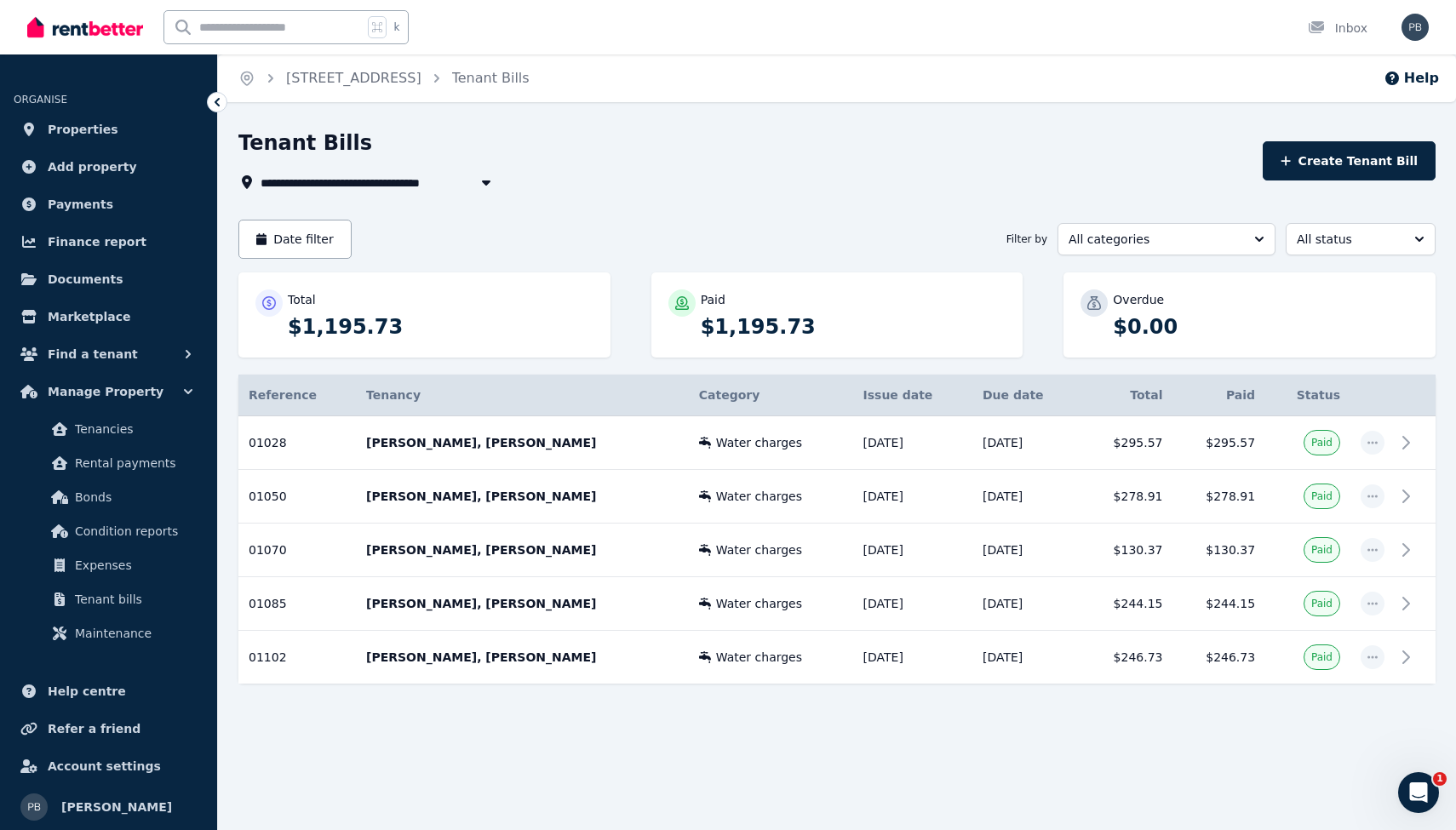
click at [475, 185] on button "button" at bounding box center [486, 182] width 31 height 21
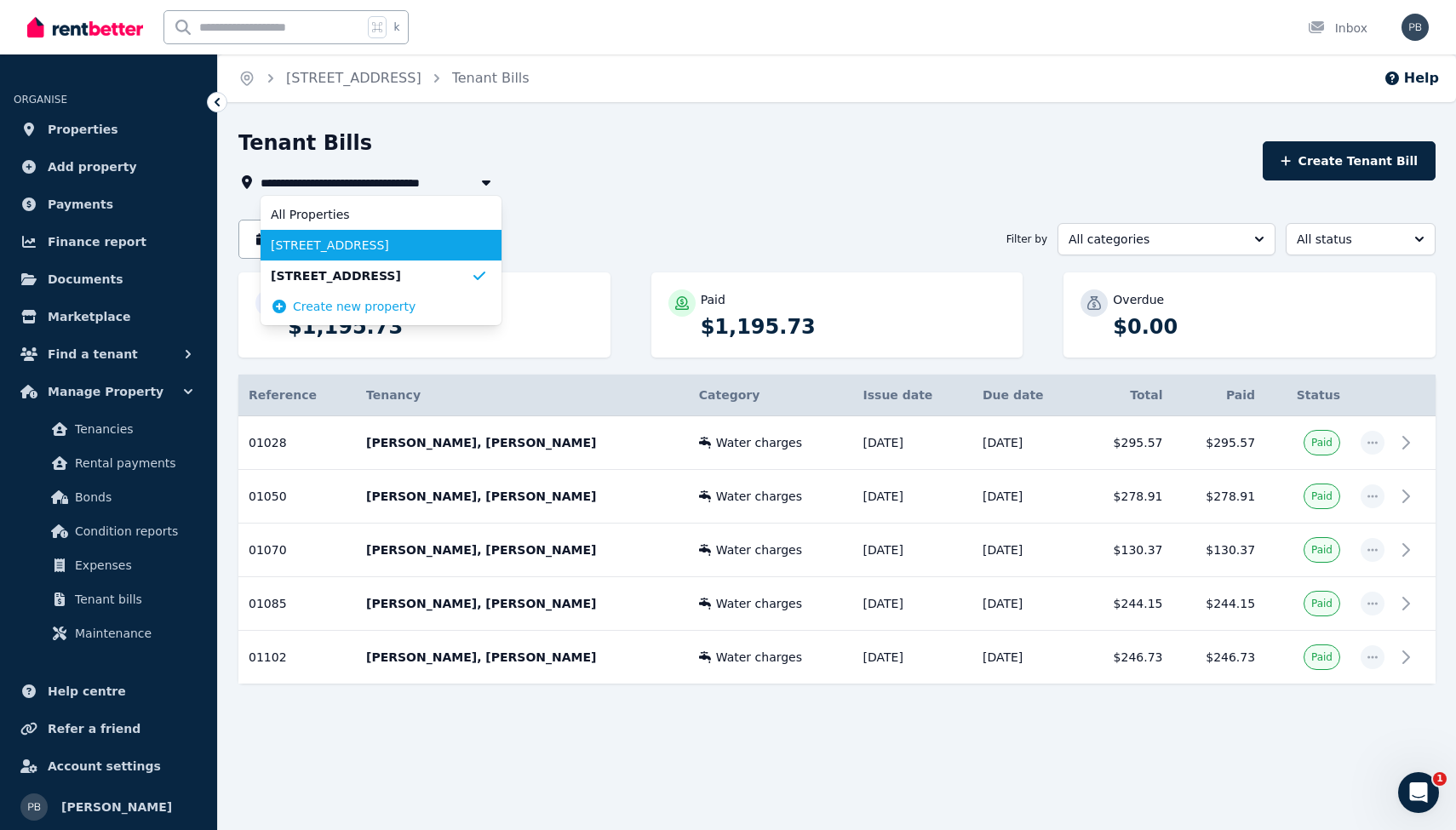
click at [443, 244] on span "[STREET_ADDRESS]" at bounding box center [371, 246] width 200 height 17
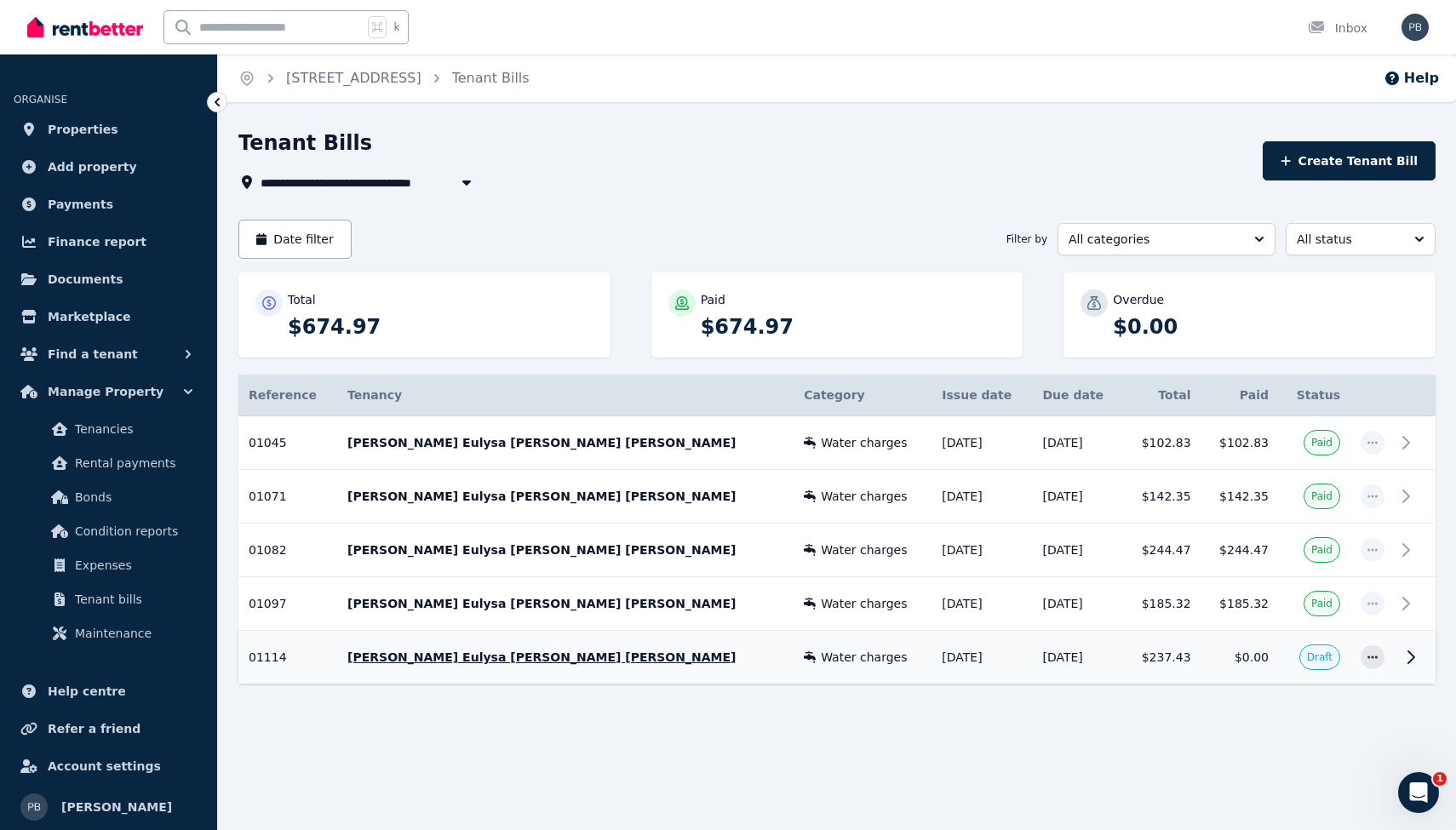
click at [488, 656] on p "[PERSON_NAME] Eulysa [PERSON_NAME] [PERSON_NAME]" at bounding box center [566, 657] width 436 height 17
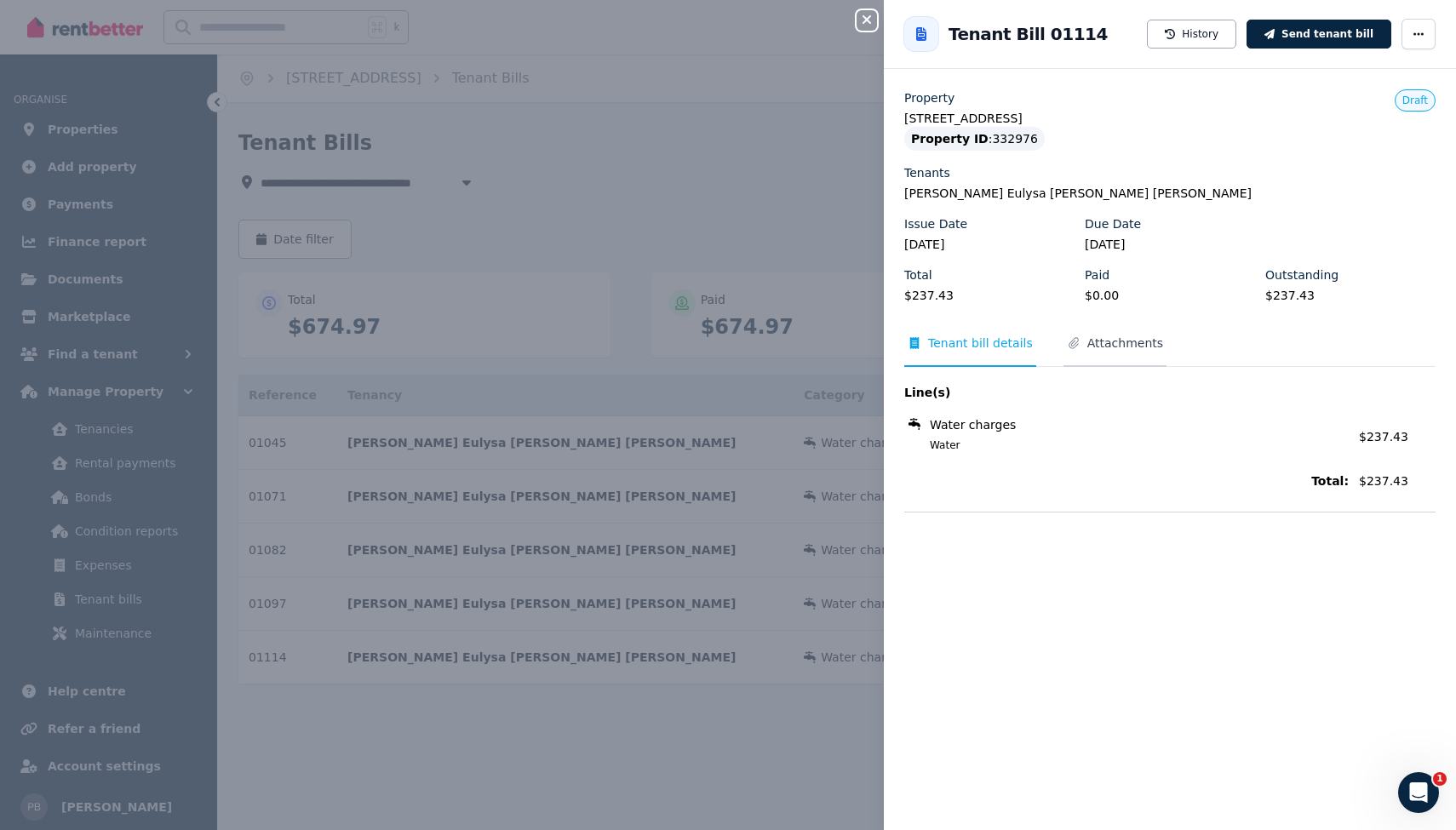
click at [1134, 342] on span "Attachments" at bounding box center [1125, 343] width 76 height 17
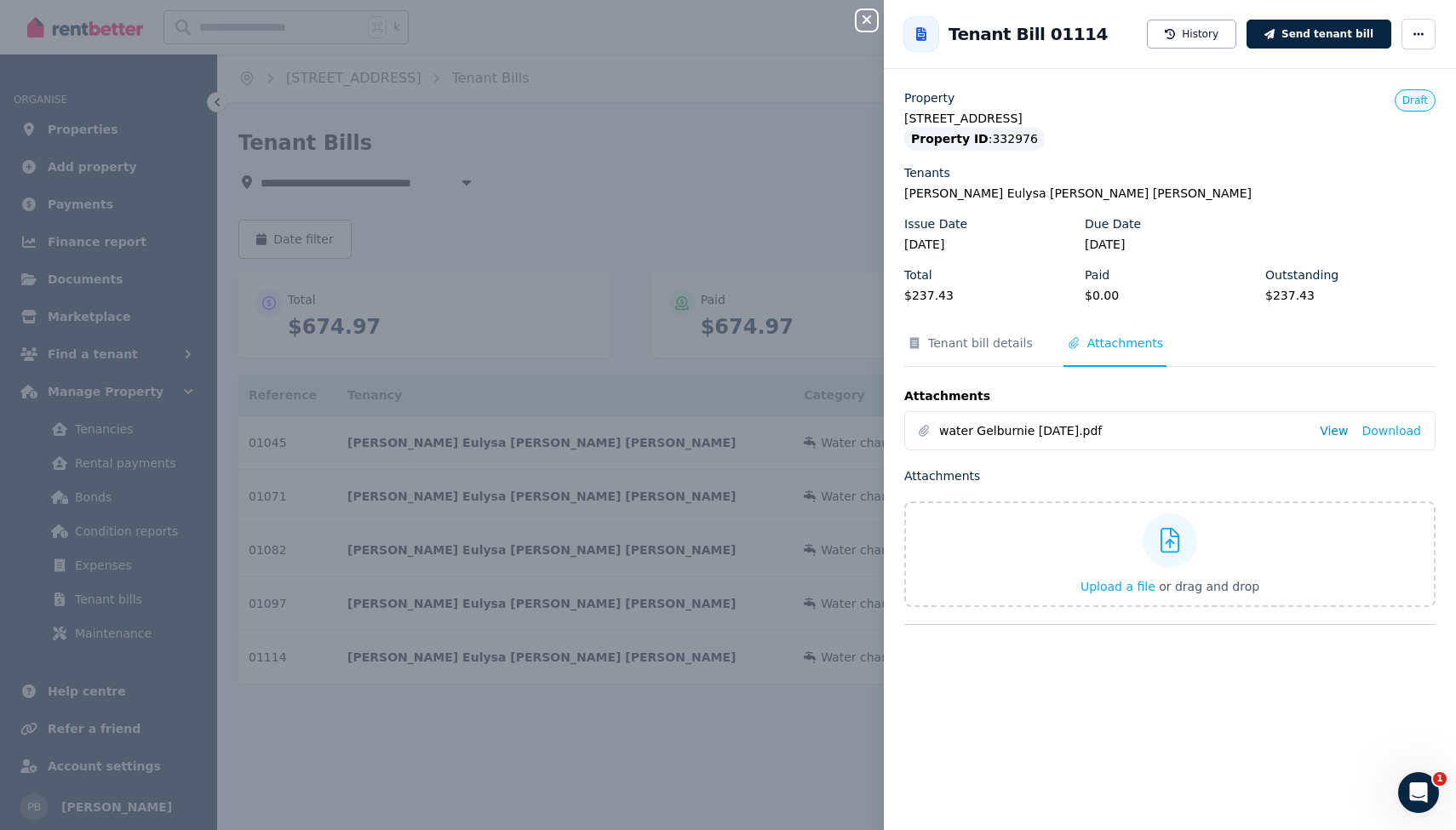
click at [1327, 435] on link "View" at bounding box center [1334, 431] width 28 height 17
click at [865, 25] on icon "button" at bounding box center [866, 20] width 21 height 14
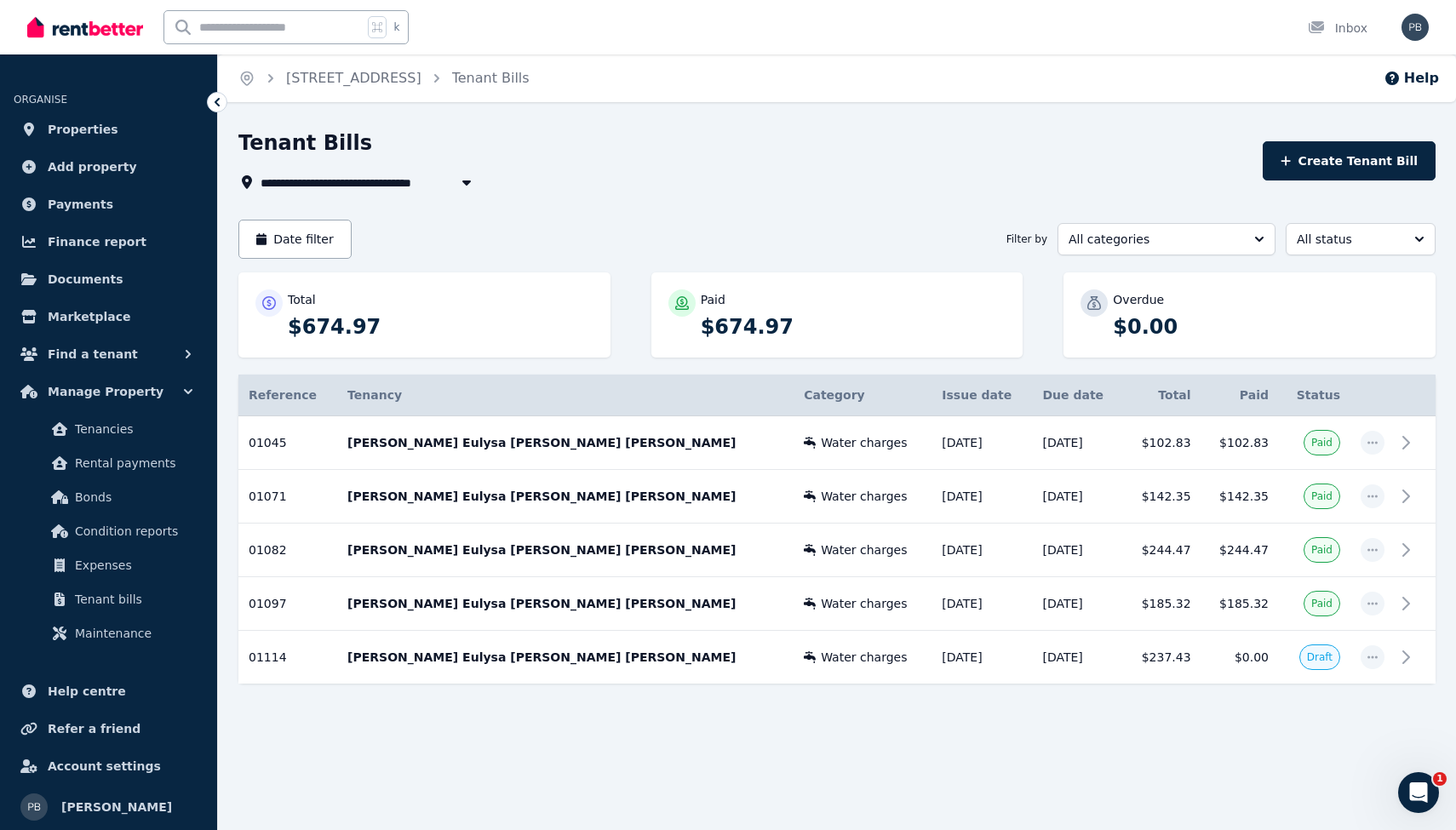
click at [464, 182] on icon "button" at bounding box center [466, 183] width 9 height 5
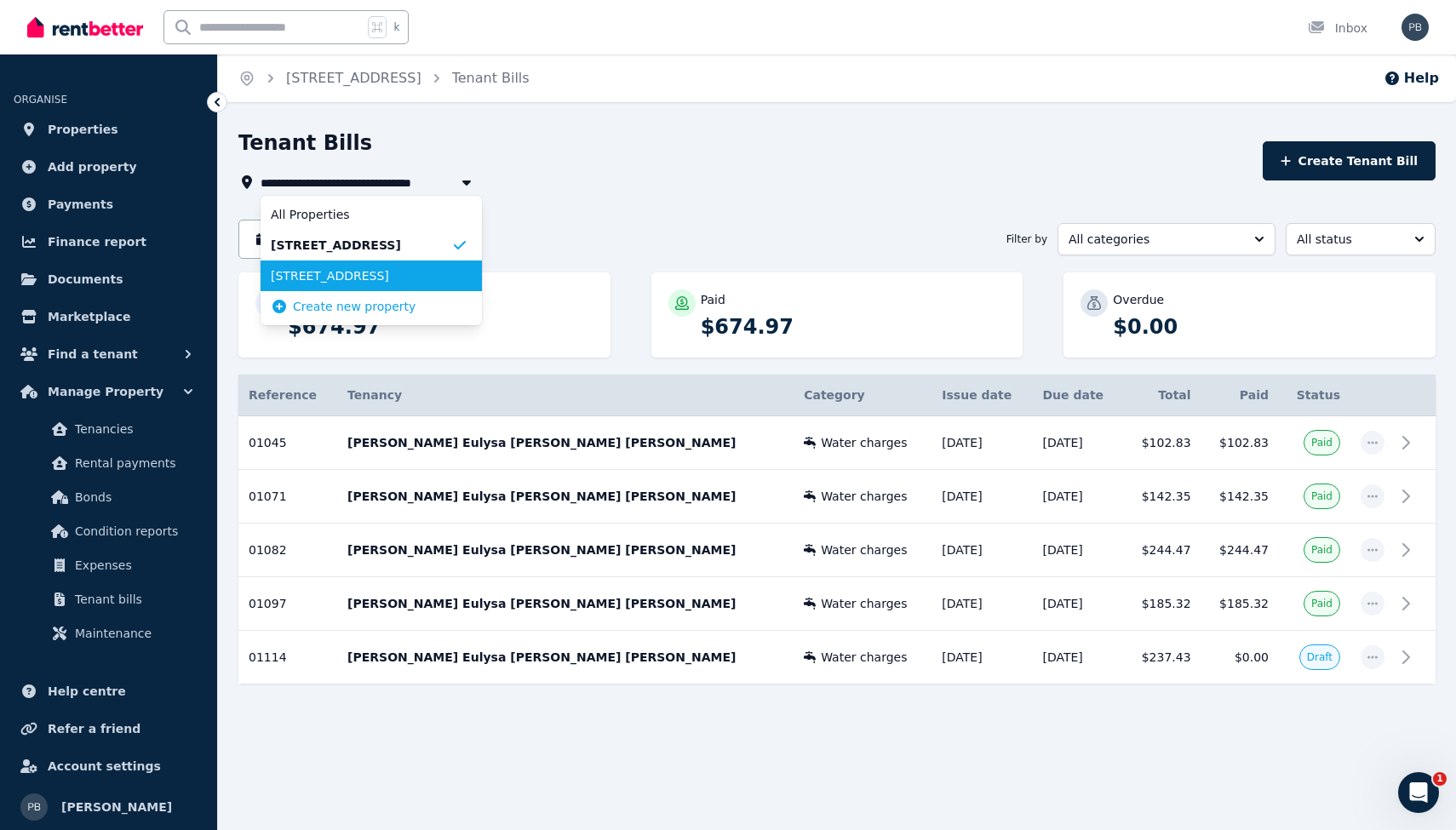
click at [378, 278] on span "[STREET_ADDRESS]" at bounding box center [360, 276] width 180 height 17
type input "**********"
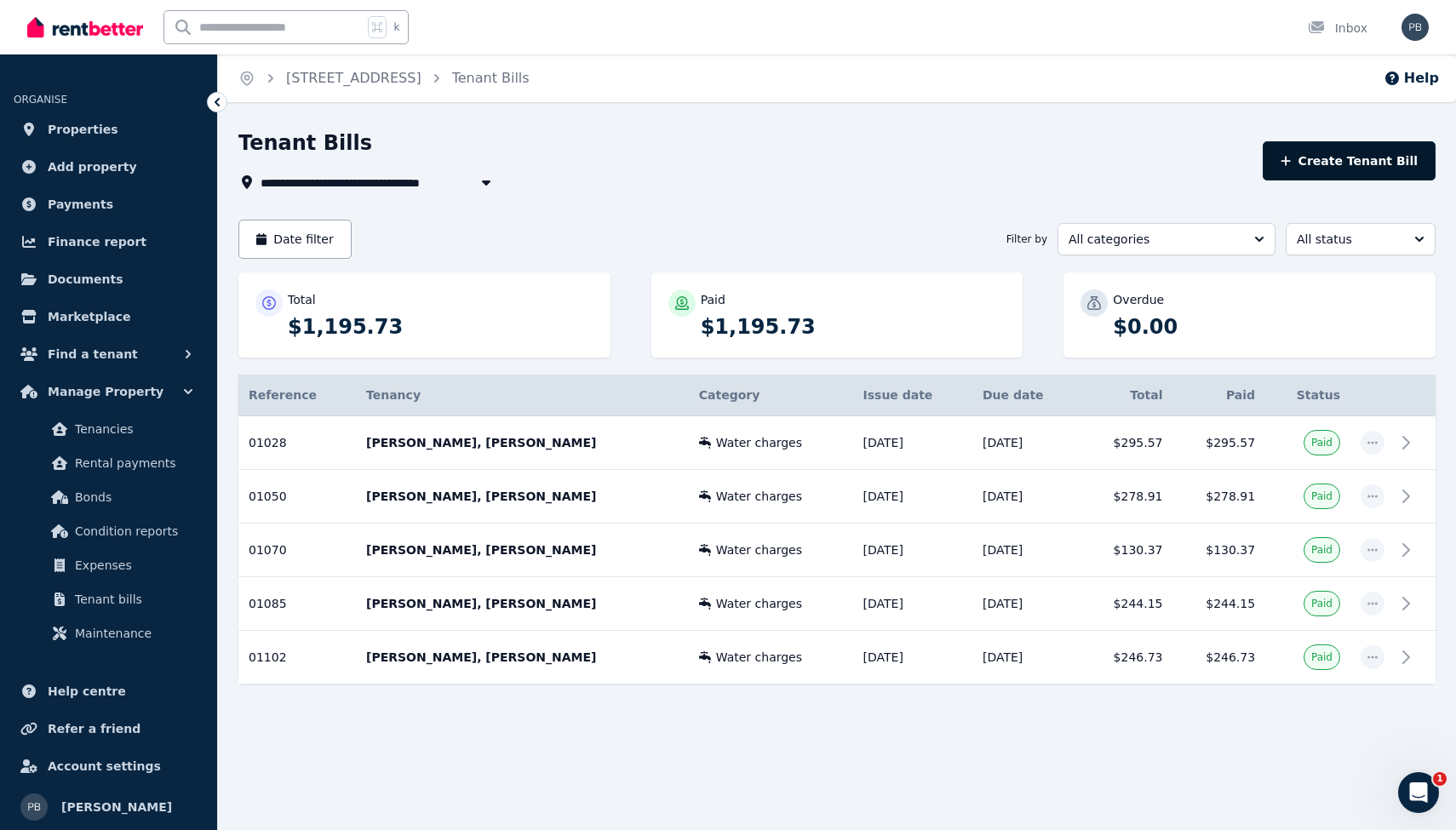
click at [1356, 163] on button "Create Tenant Bill" at bounding box center [1348, 160] width 172 height 39
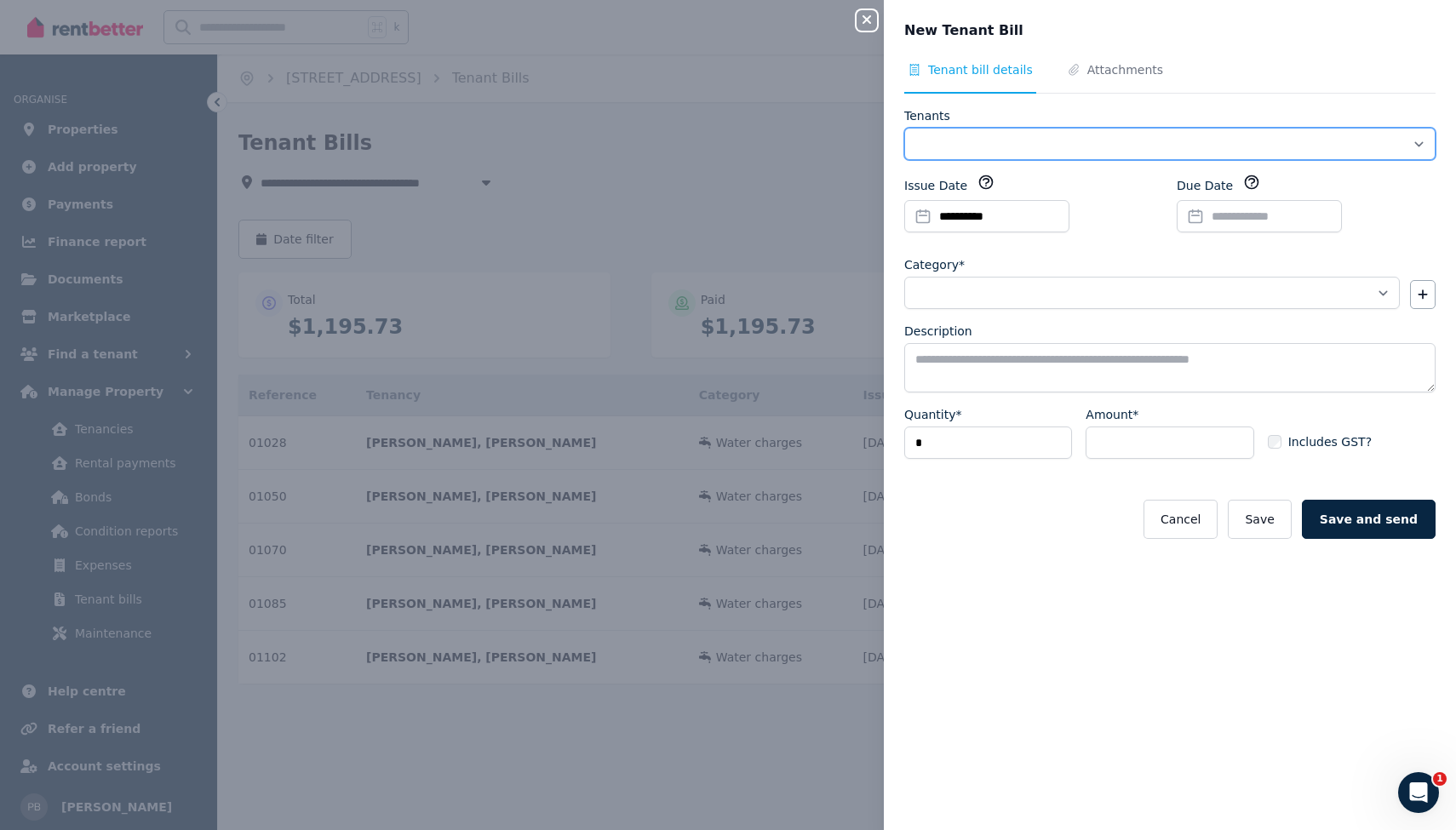
select select "**********"
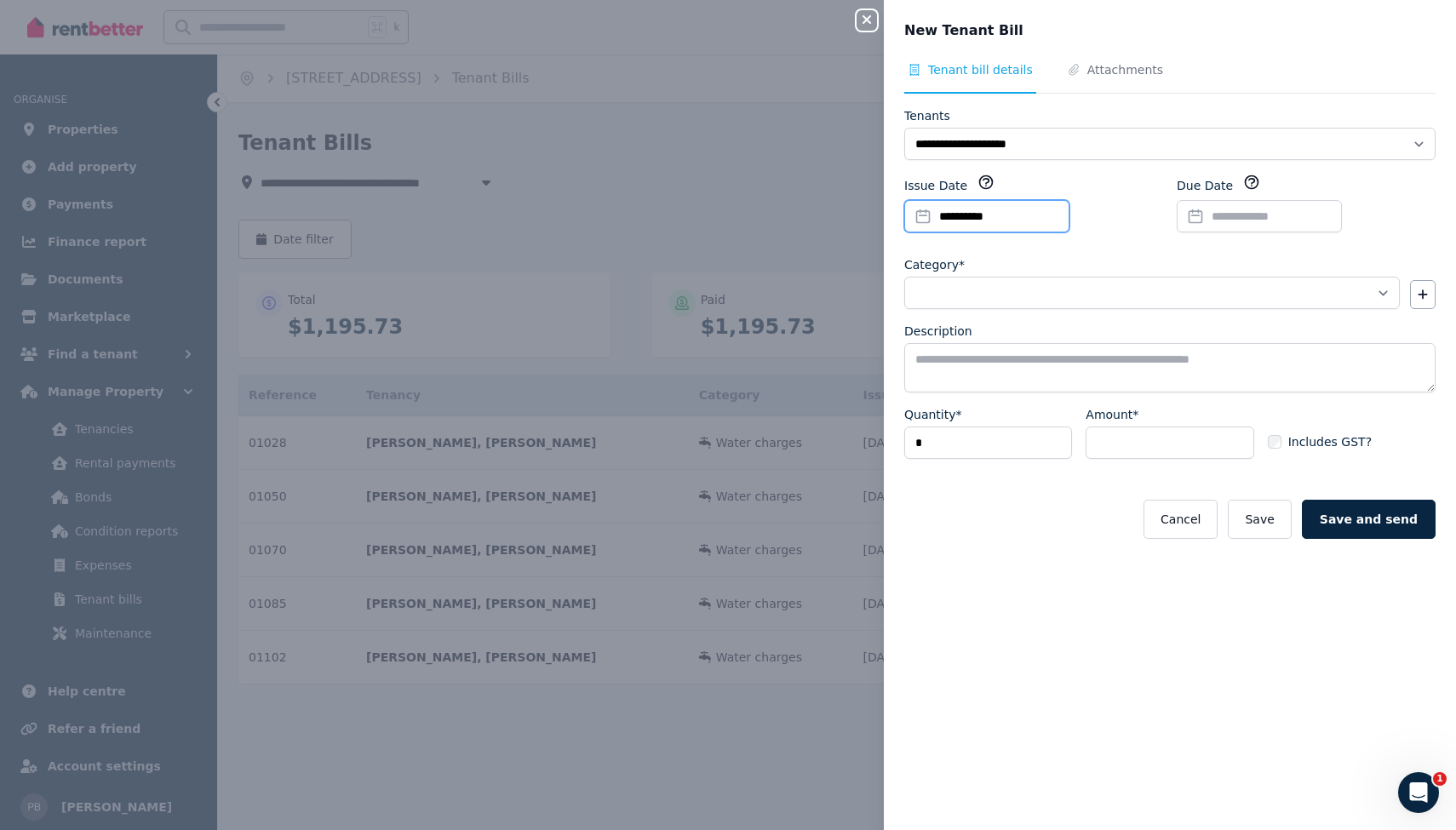
click at [991, 214] on input "**********" at bounding box center [987, 216] width 166 height 33
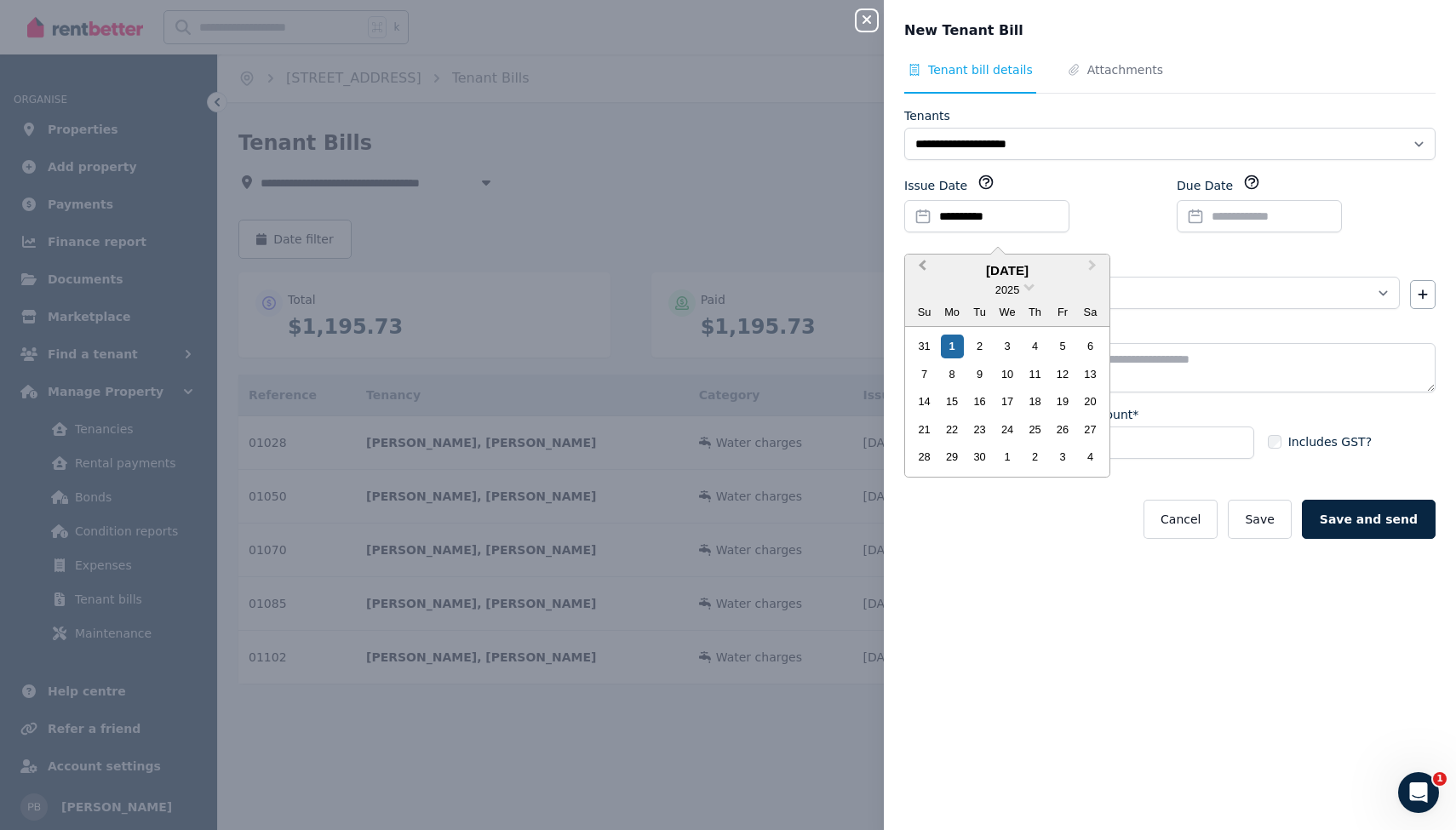
click at [922, 266] on span "Previous Month" at bounding box center [922, 269] width 0 height 26
click at [1005, 432] on div "21" at bounding box center [1006, 429] width 23 height 23
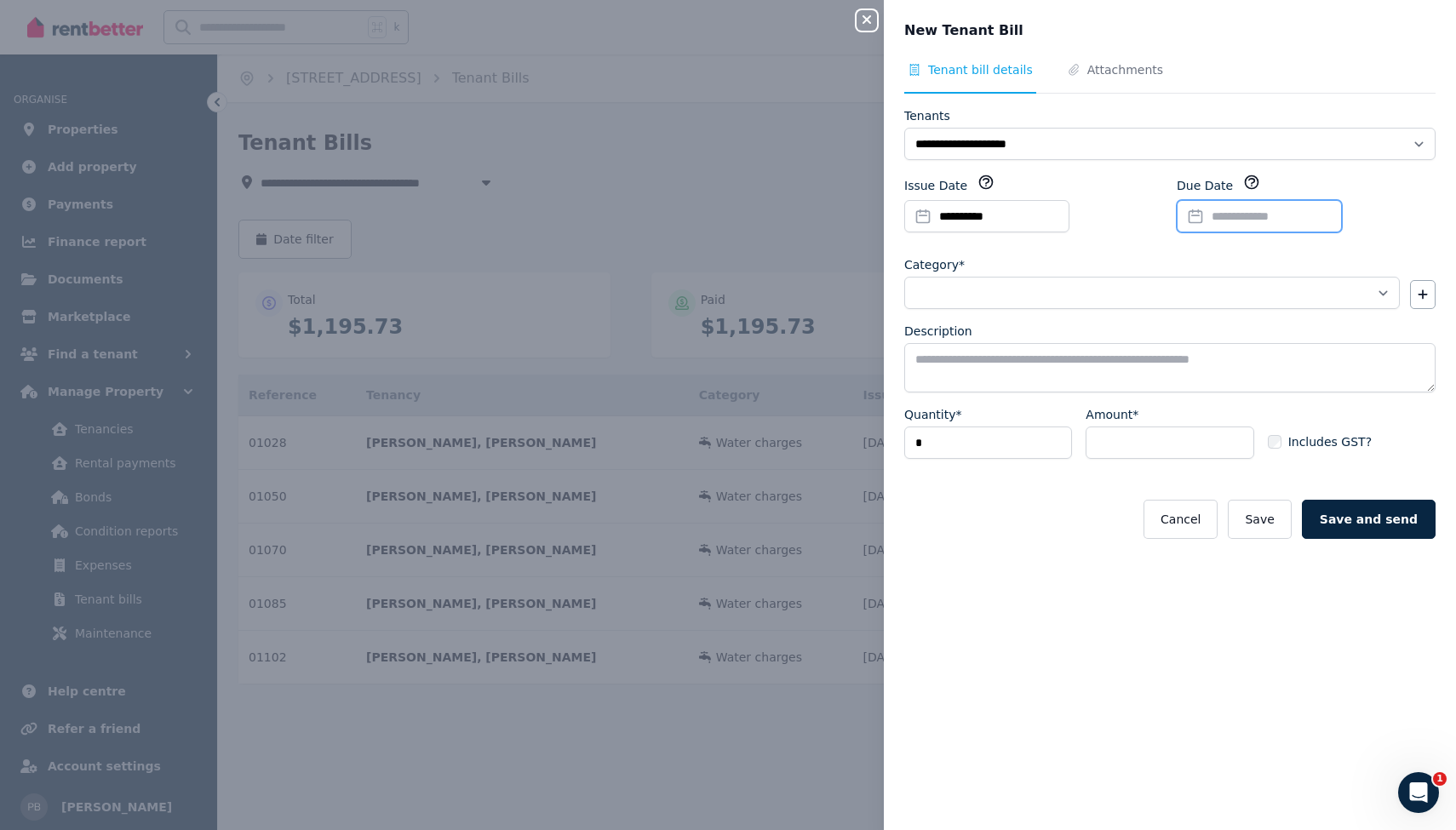
click at [1333, 218] on input "Due Date" at bounding box center [1259, 216] width 166 height 33
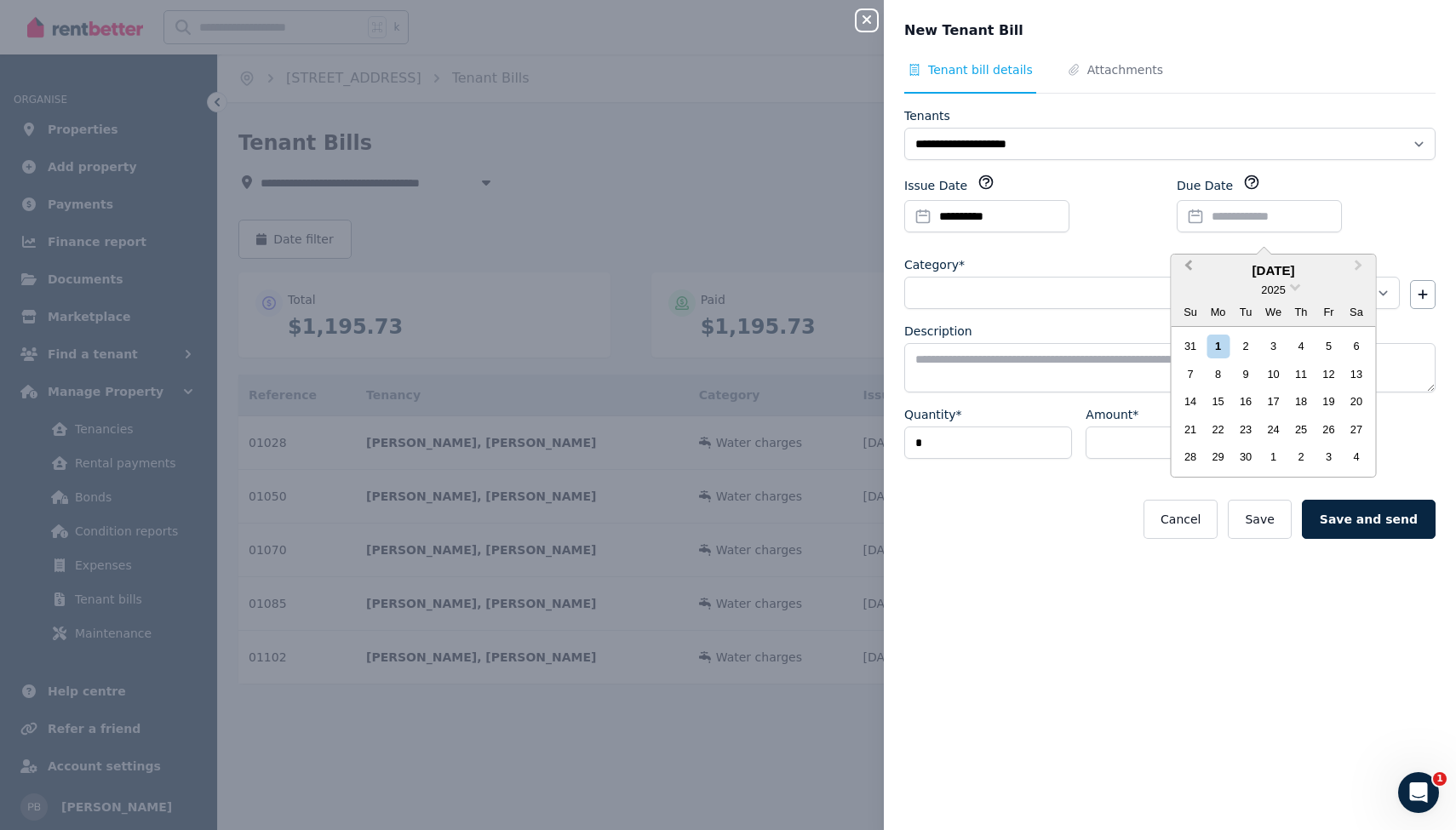
click at [1189, 265] on span "Previous Month" at bounding box center [1189, 269] width 0 height 26
click at [1328, 376] on div "13" at bounding box center [1328, 374] width 23 height 23
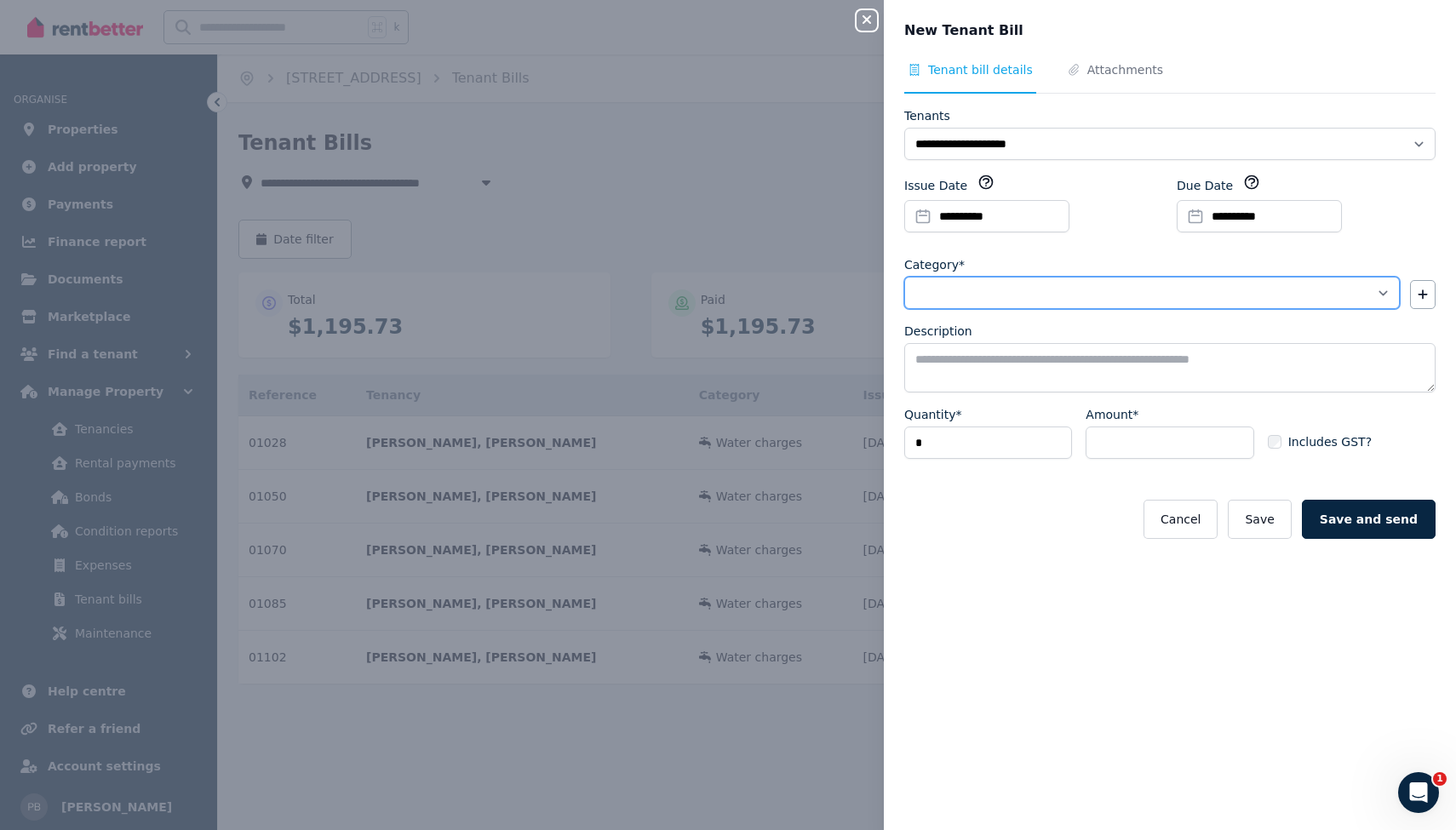
select select "**********"
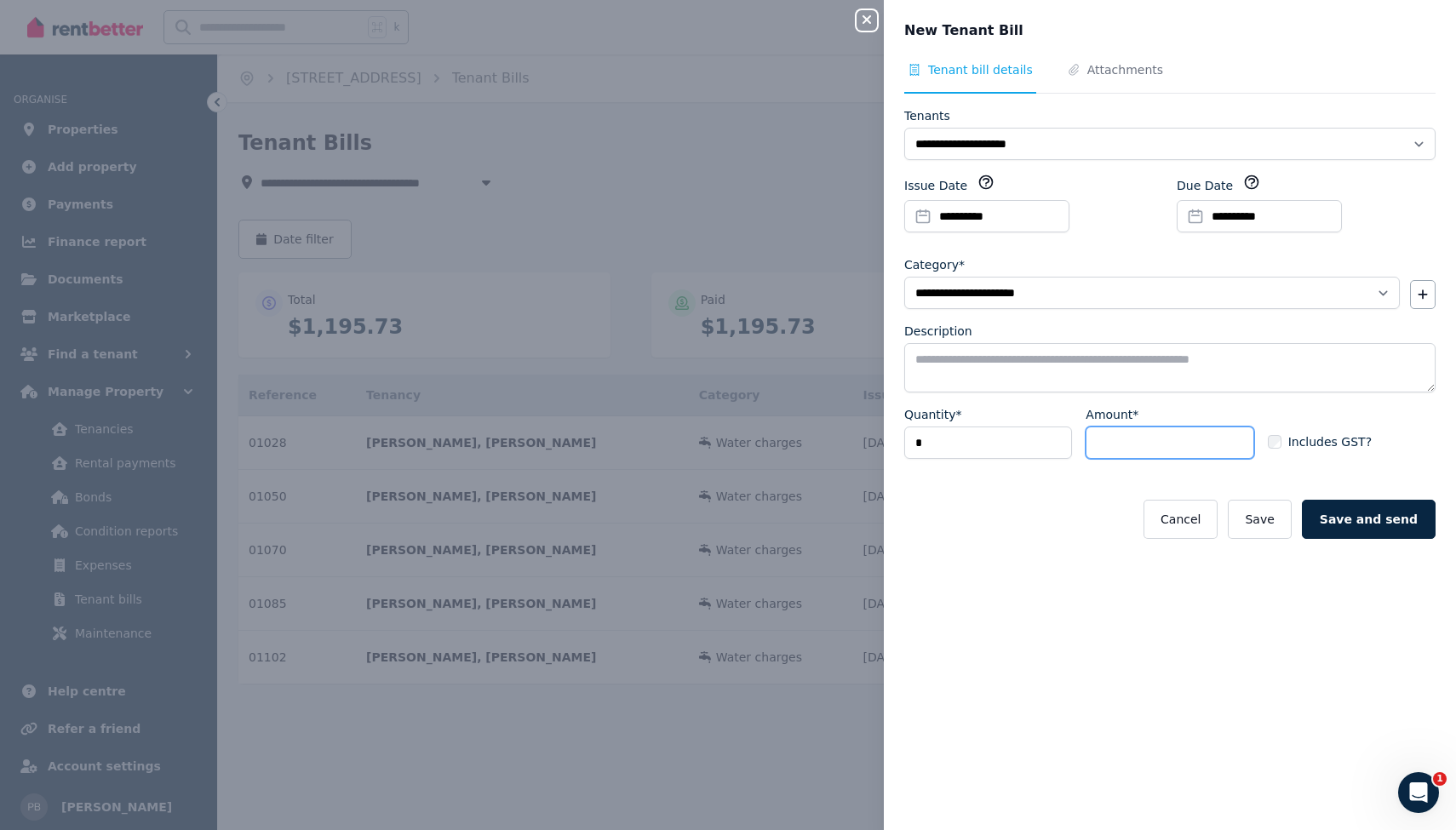
click at [1116, 443] on input "Amount*" at bounding box center [1169, 443] width 168 height 33
type input "******"
click at [1266, 518] on button "Save" at bounding box center [1259, 519] width 63 height 39
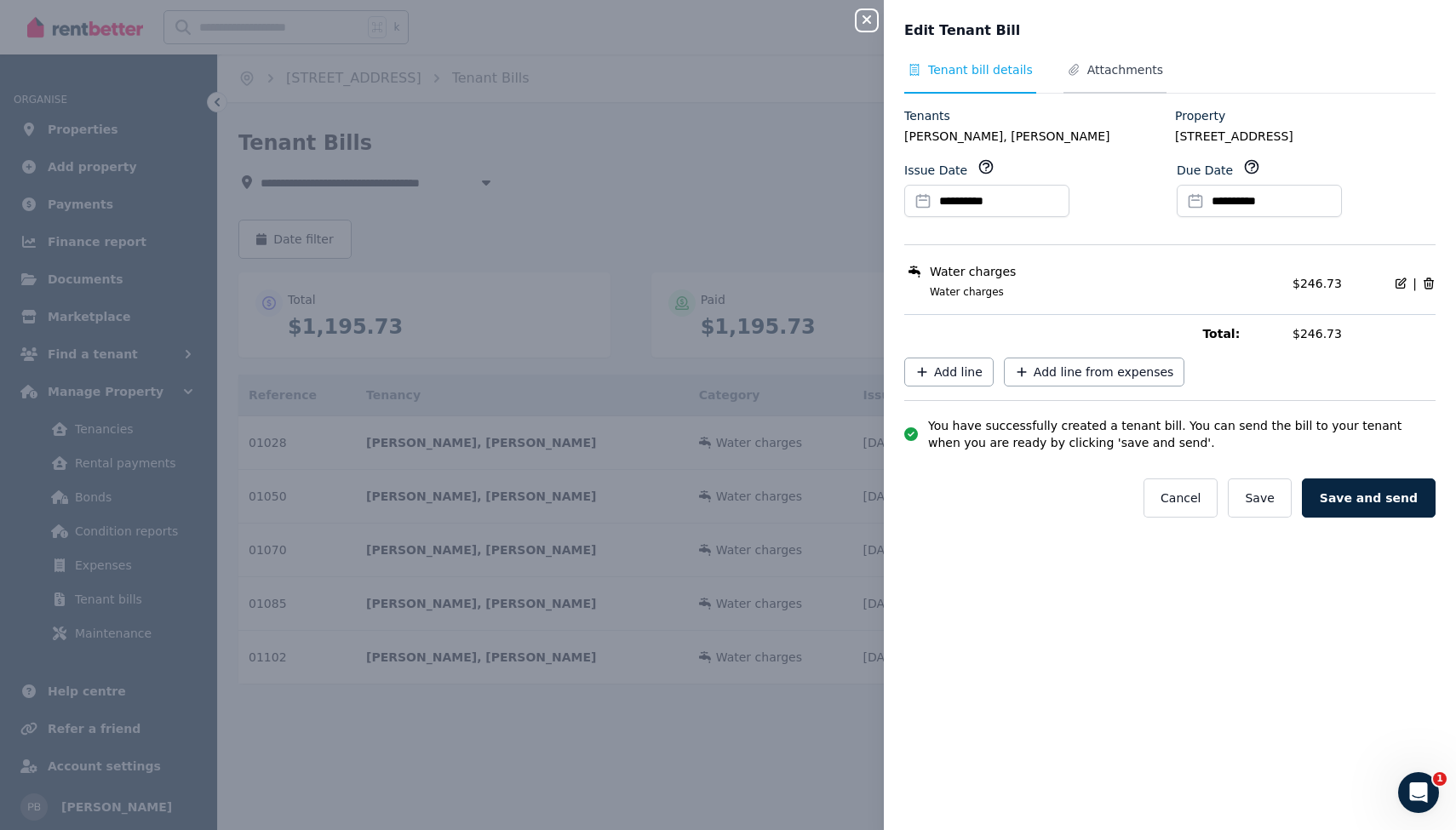
click at [1127, 74] on span "Attachments" at bounding box center [1125, 70] width 76 height 17
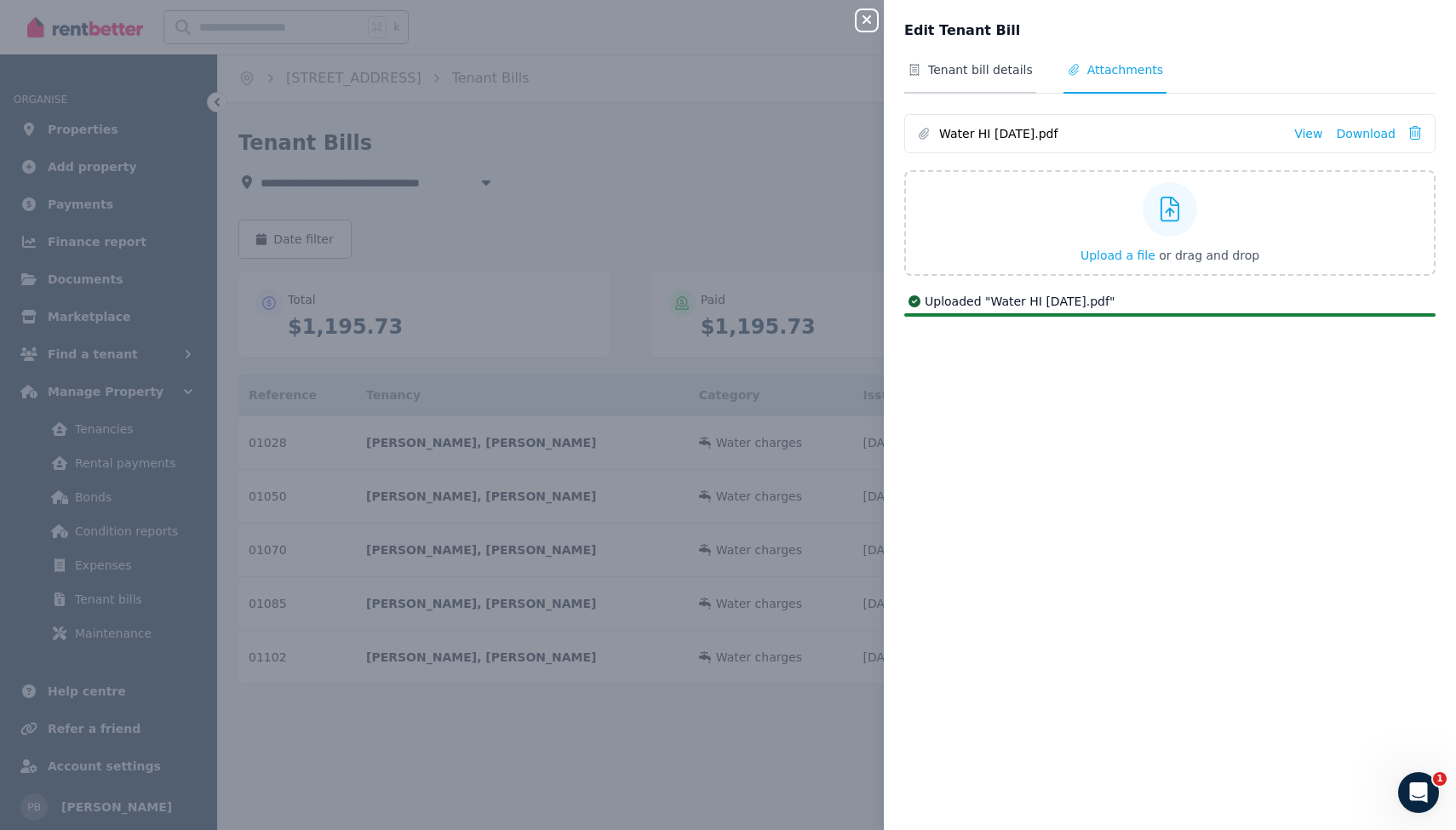
click at [990, 72] on span "Tenant bill details" at bounding box center [979, 70] width 104 height 17
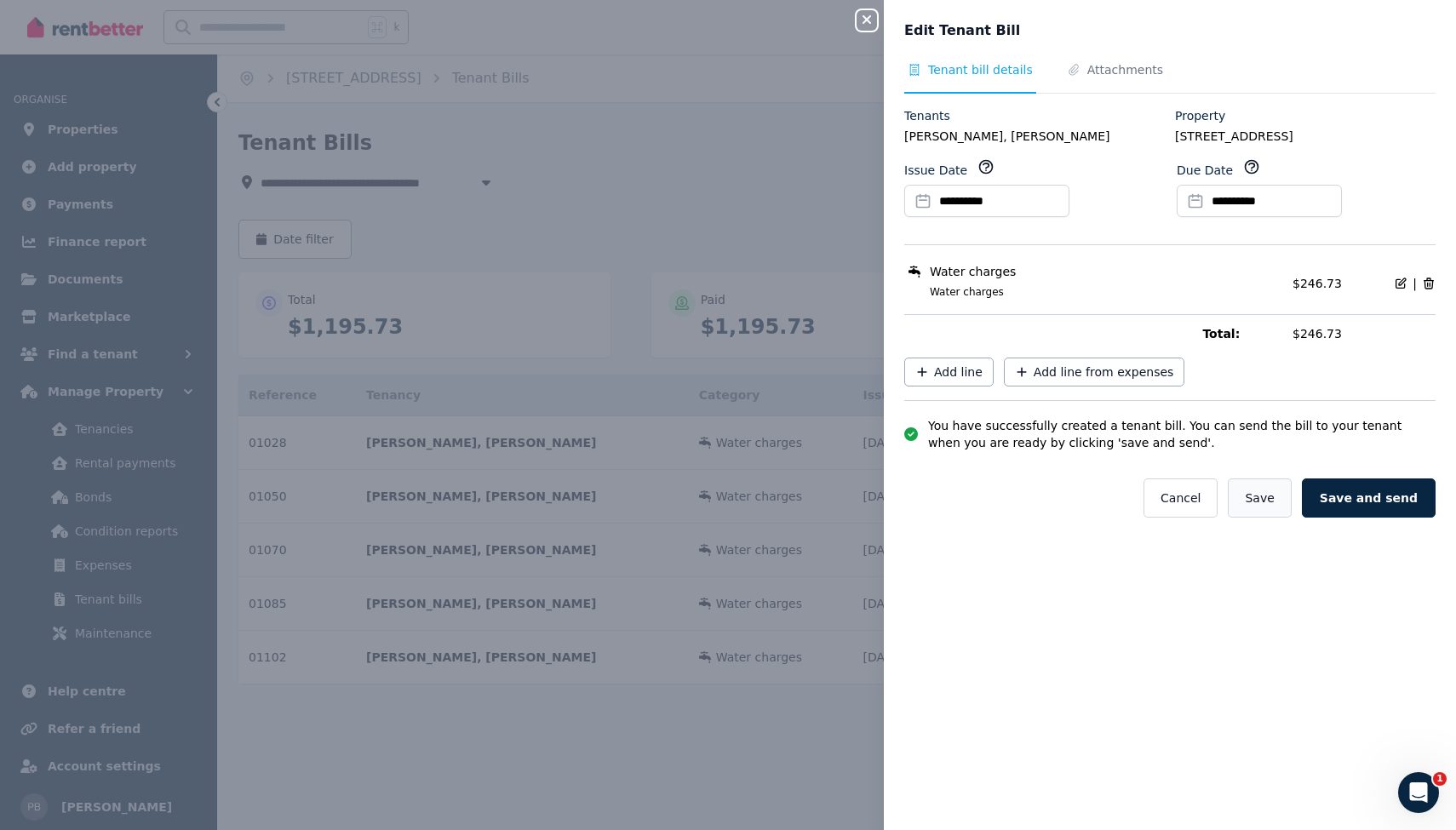
click at [1259, 492] on button "Save" at bounding box center [1259, 497] width 63 height 39
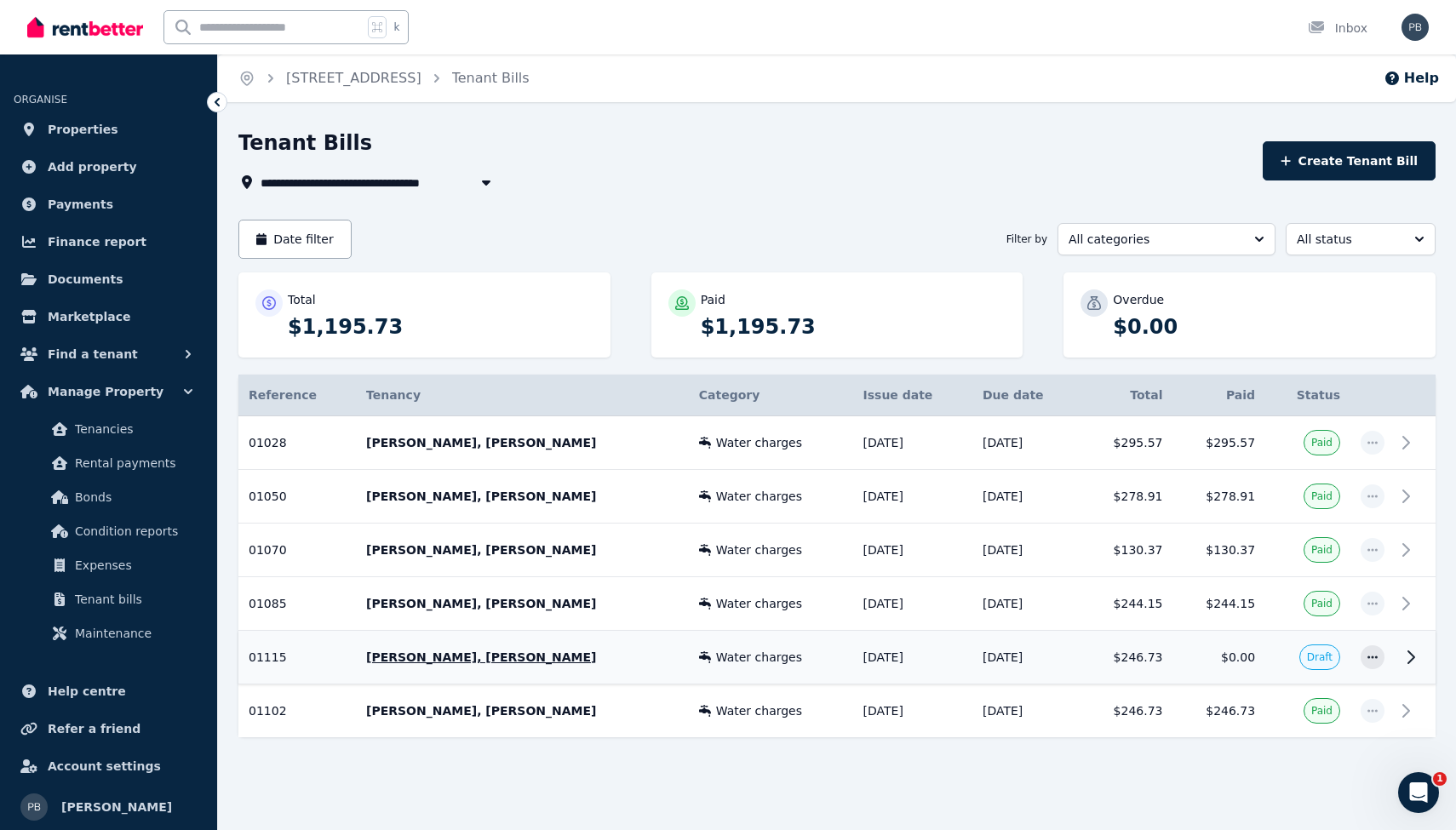
click at [1413, 658] on icon at bounding box center [1410, 657] width 6 height 12
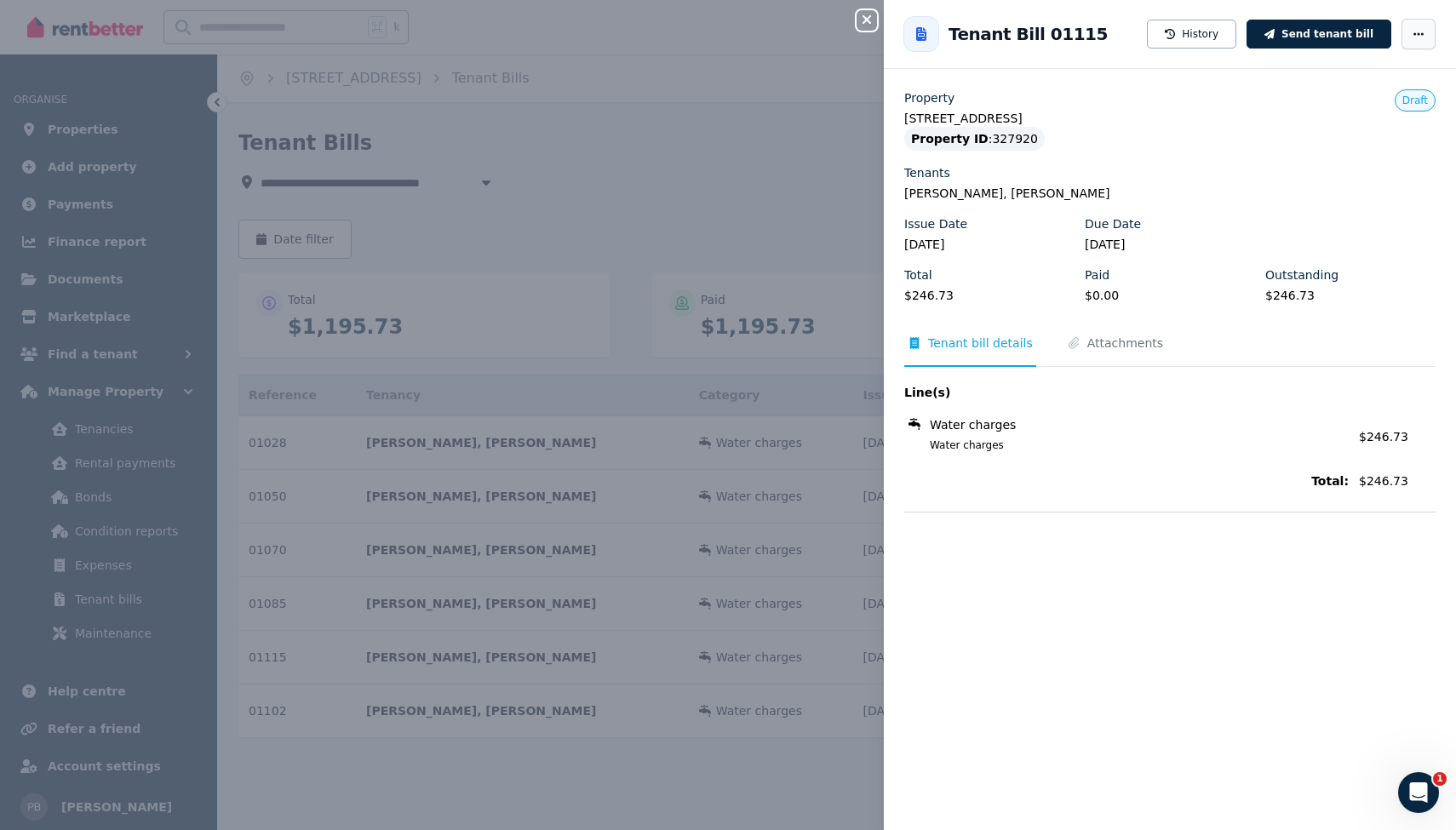
click at [1411, 36] on icon "button" at bounding box center [1418, 34] width 14 height 12
click at [1368, 187] on span "Delete tenant bill" at bounding box center [1367, 185] width 109 height 21
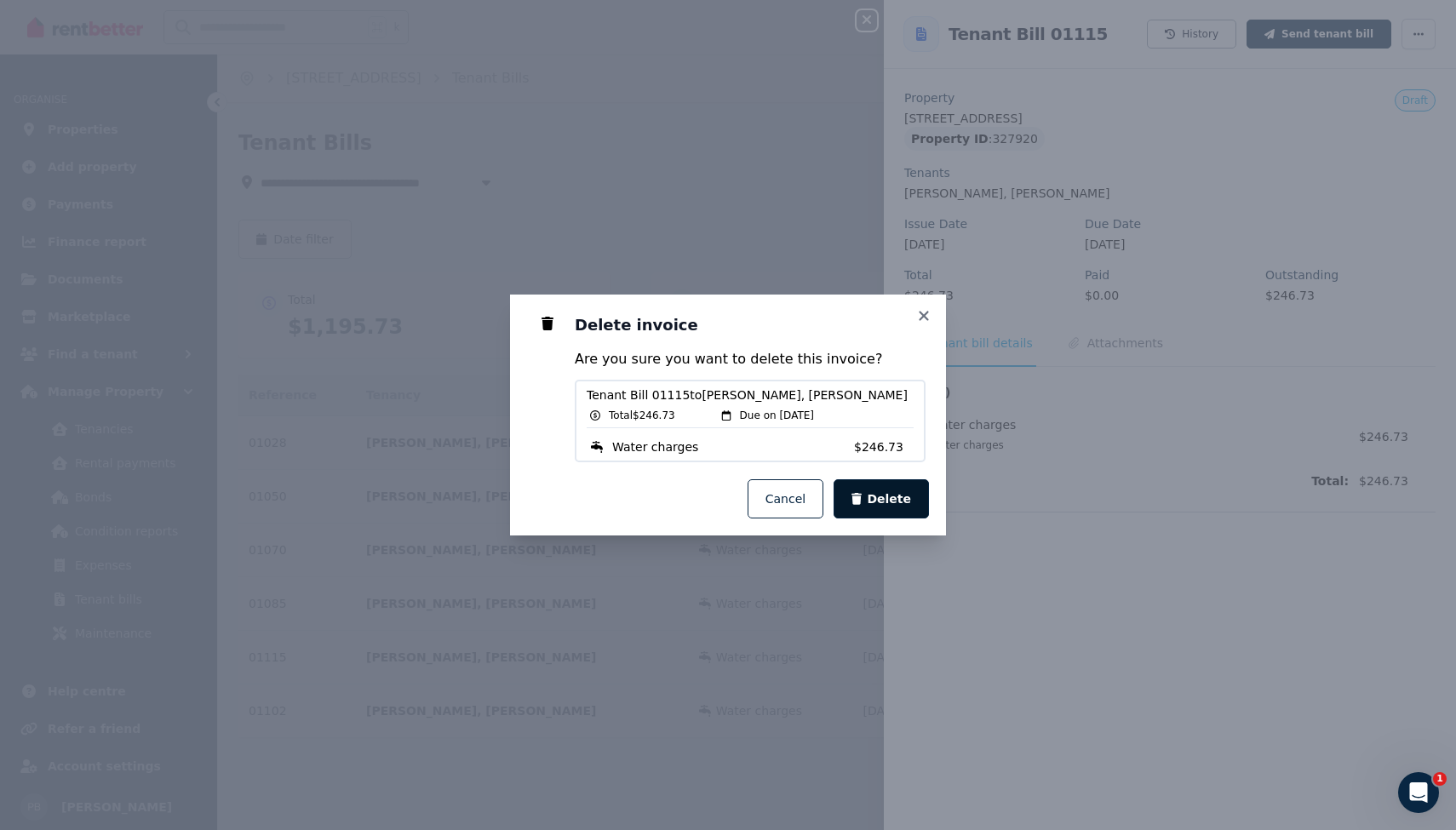
click at [888, 500] on span "Delete" at bounding box center [888, 499] width 44 height 17
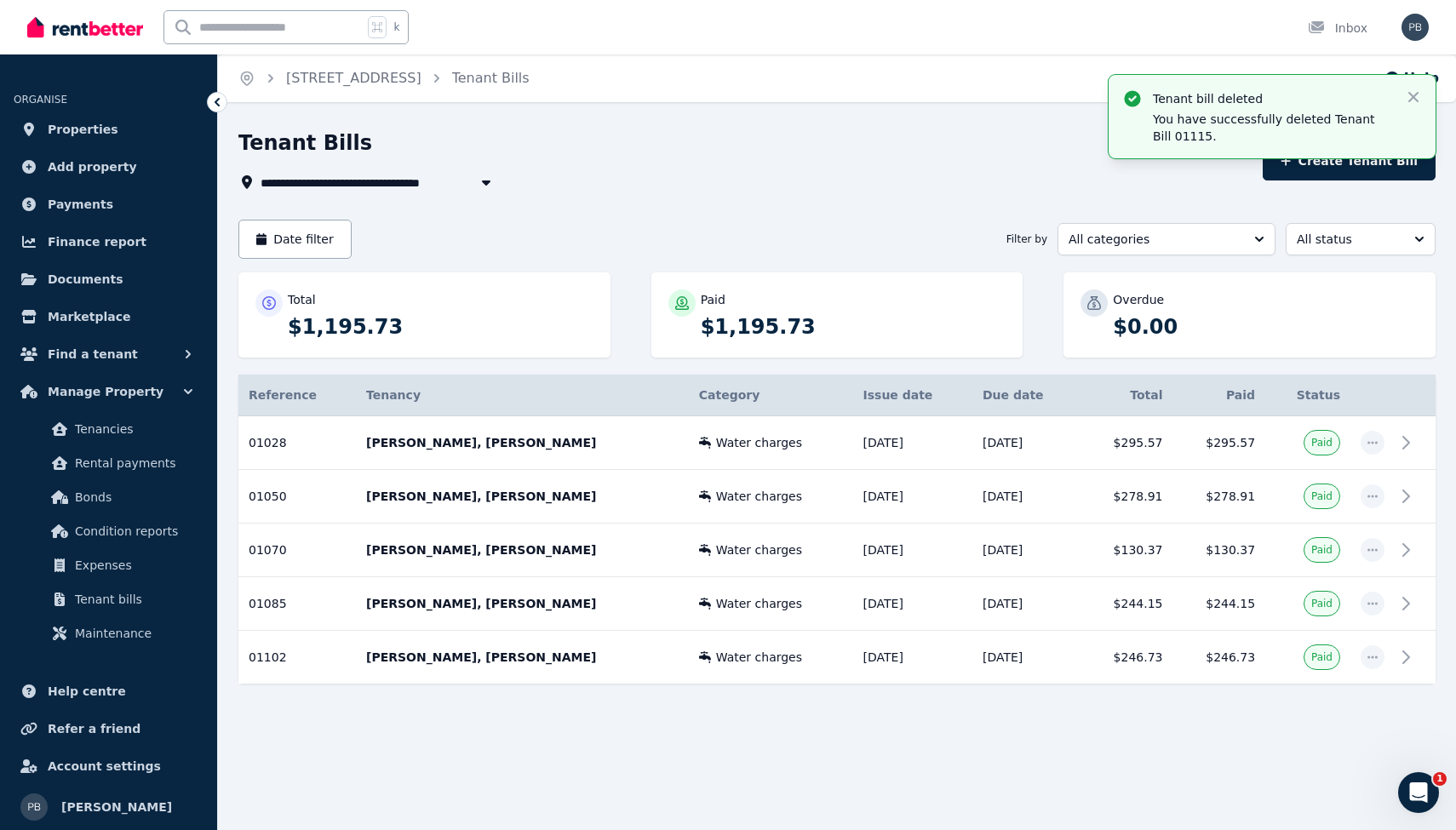
click at [401, 184] on span "[STREET_ADDRESS]" at bounding box center [334, 182] width 149 height 21
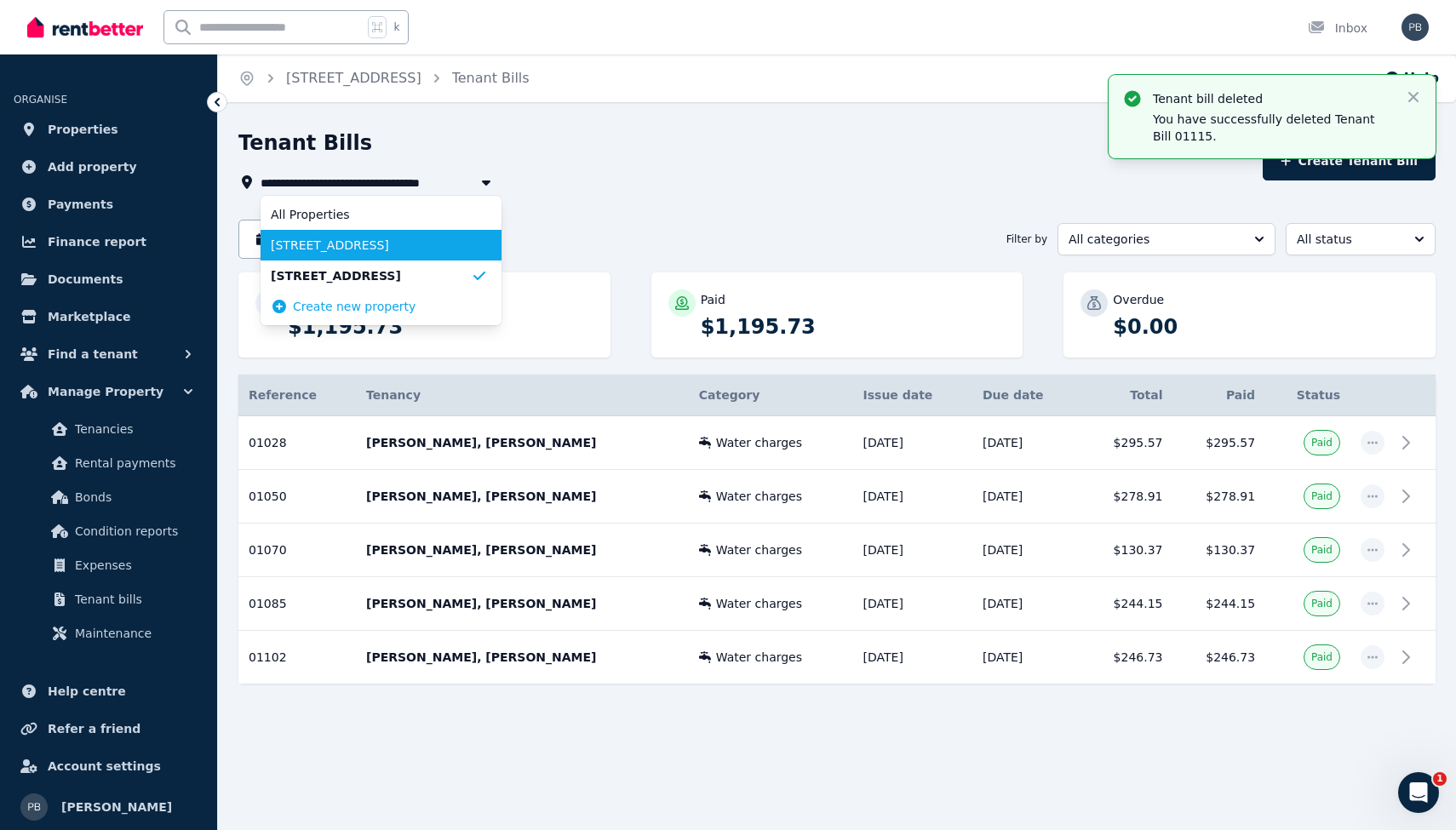
click at [382, 242] on span "[STREET_ADDRESS]" at bounding box center [371, 246] width 200 height 17
type input "**********"
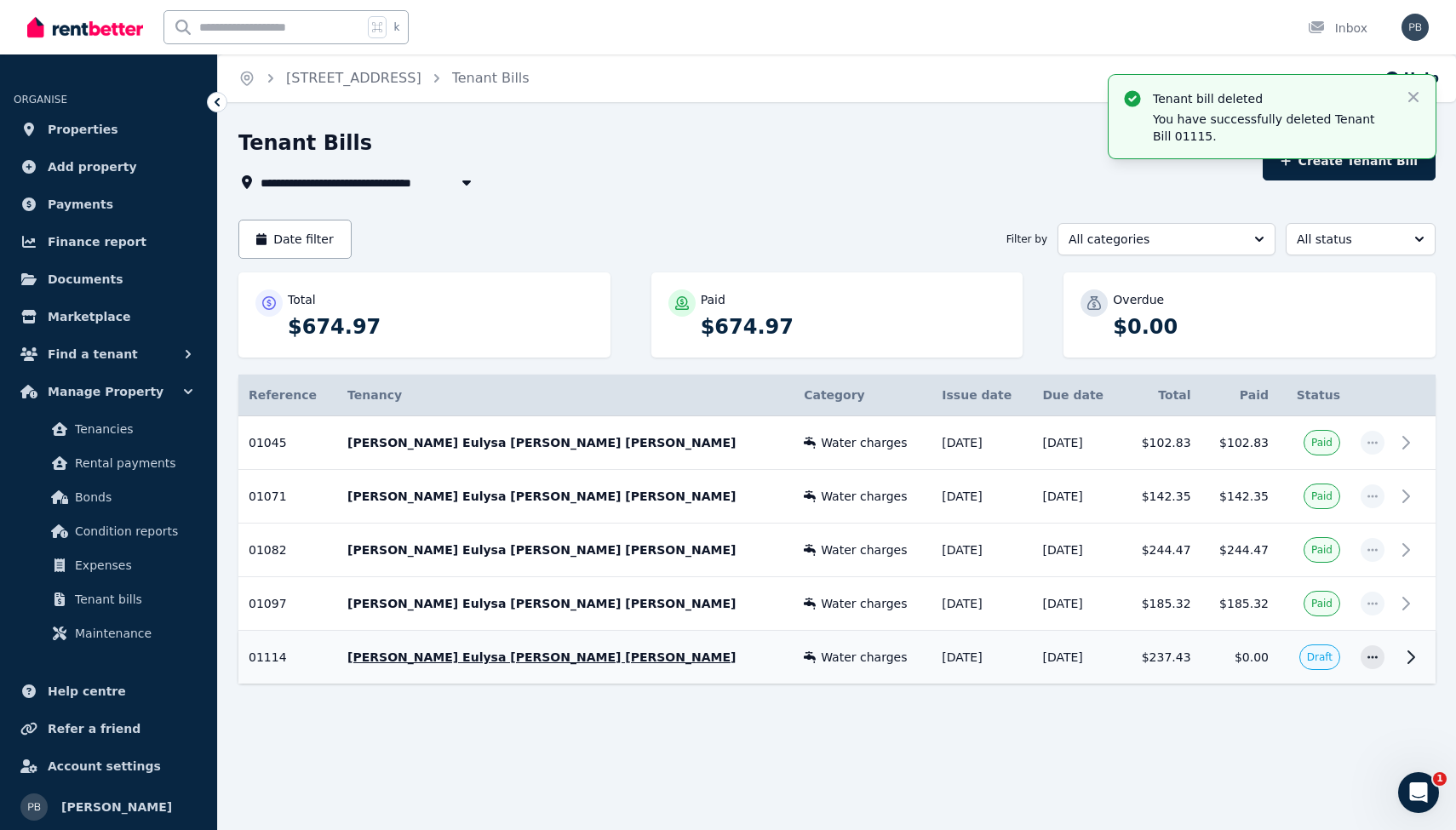
click at [1410, 656] on icon at bounding box center [1410, 658] width 21 height 21
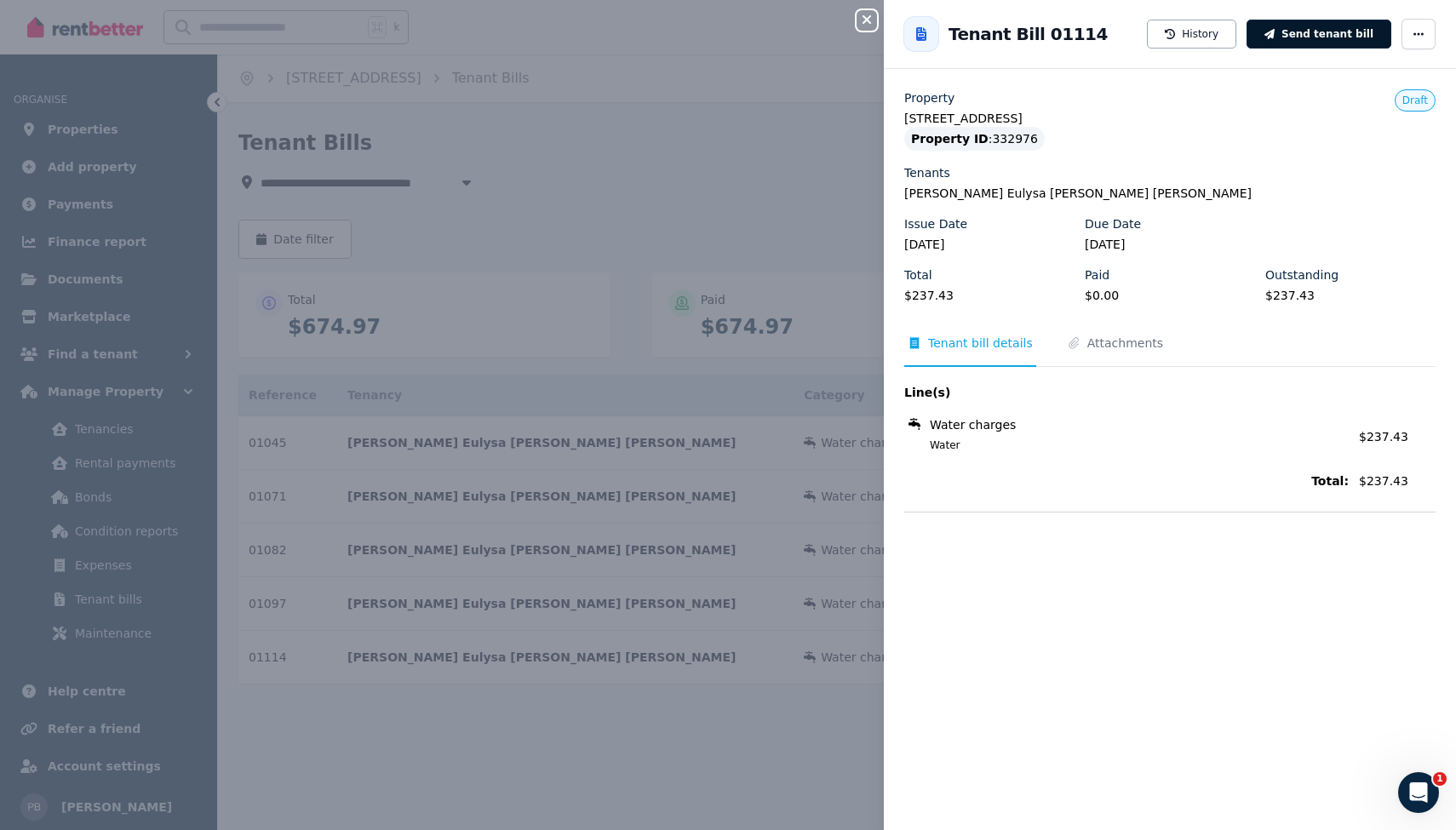
click at [1326, 40] on button "Send tenant bill" at bounding box center [1319, 34] width 145 height 29
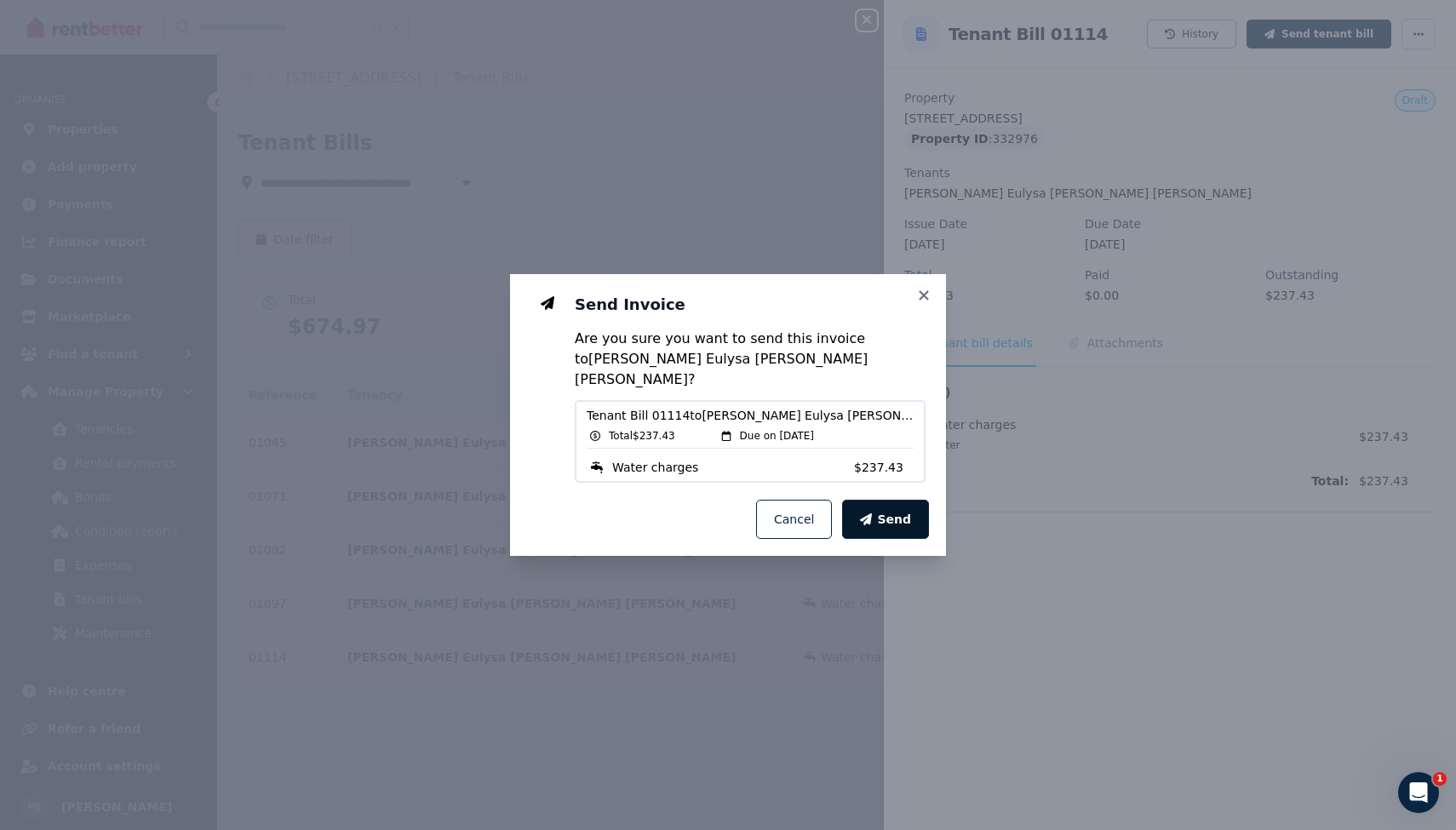
click at [896, 512] on span "Send" at bounding box center [894, 520] width 34 height 17
